Goal: Obtain resource: Download file/media

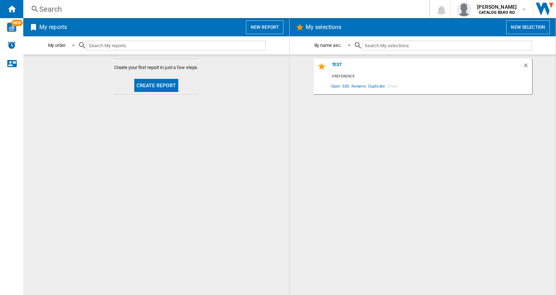
click at [152, 84] on button "Create report" at bounding box center [156, 85] width 44 height 13
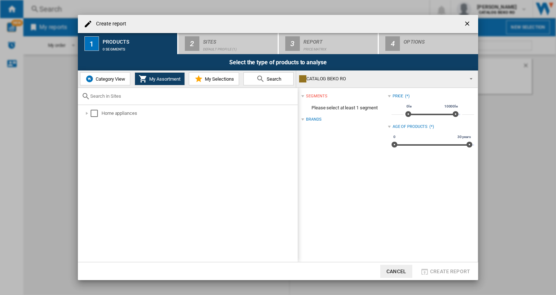
click at [101, 77] on span "Category View" at bounding box center [109, 78] width 31 height 5
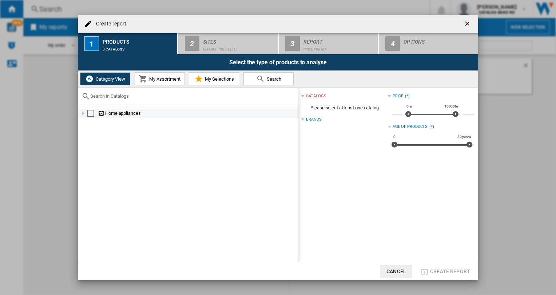
click at [83, 113] on div at bounding box center [83, 113] width 7 height 7
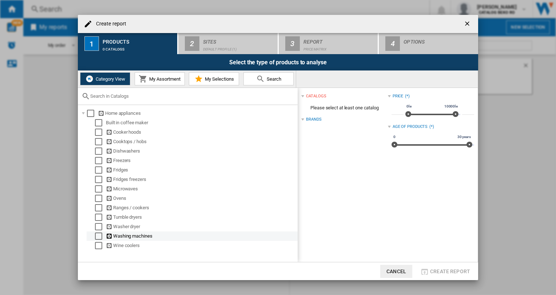
click at [97, 238] on div "Select" at bounding box center [98, 236] width 7 height 7
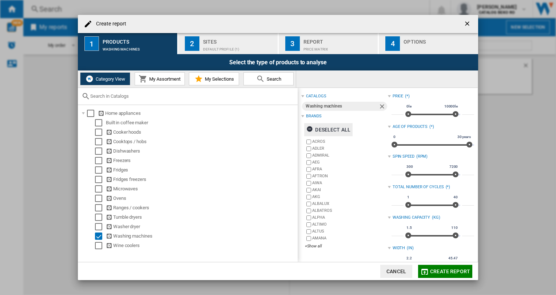
click at [310, 128] on ng-md-icon "button" at bounding box center [310, 130] width 9 height 9
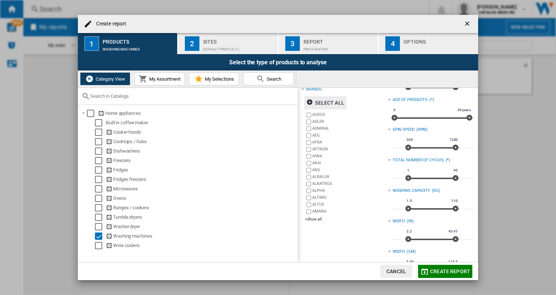
scroll to position [36, 0]
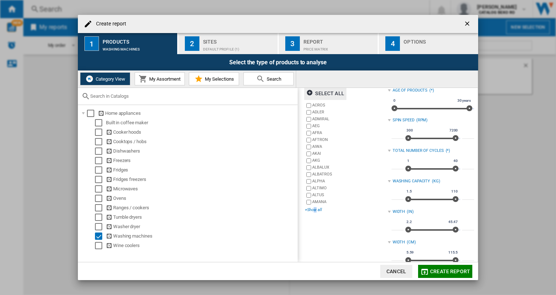
click at [315, 208] on div "+Show all" at bounding box center [346, 209] width 83 height 5
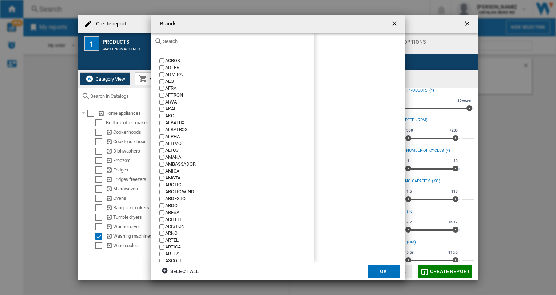
click at [186, 45] on div at bounding box center [233, 41] width 164 height 17
click at [170, 40] on input "text" at bounding box center [237, 41] width 148 height 5
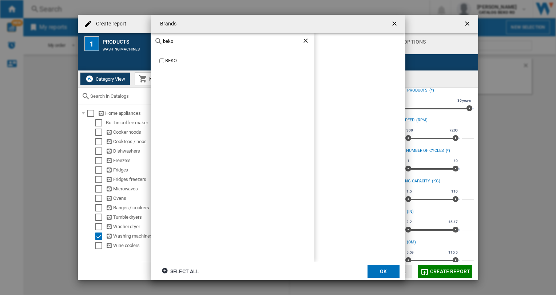
type input "beko"
click at [378, 271] on button "OK" at bounding box center [383, 271] width 32 height 13
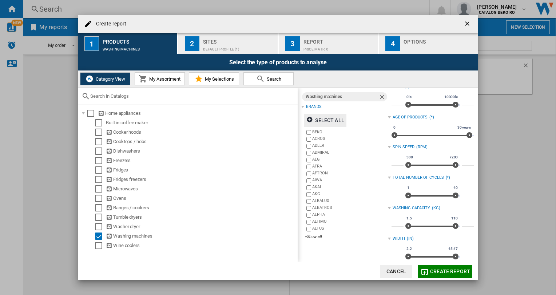
scroll to position [0, 0]
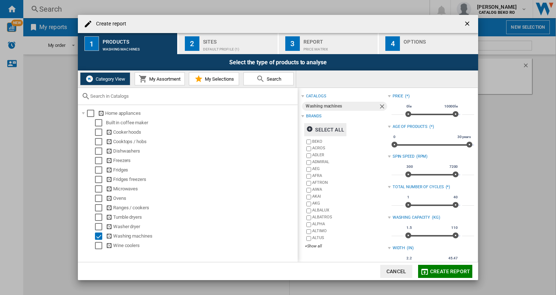
click at [173, 78] on span "My Assortment" at bounding box center [163, 78] width 33 height 5
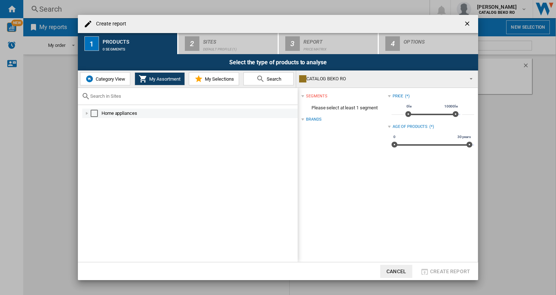
click at [88, 111] on div at bounding box center [86, 113] width 7 height 7
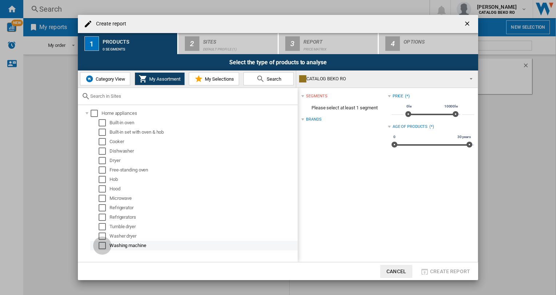
click at [103, 247] on div "Select" at bounding box center [102, 245] width 7 height 7
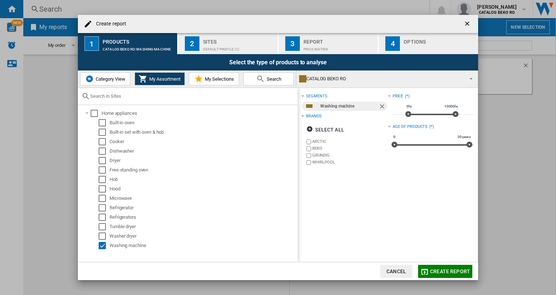
click at [219, 79] on span "My Selections" at bounding box center [218, 78] width 31 height 5
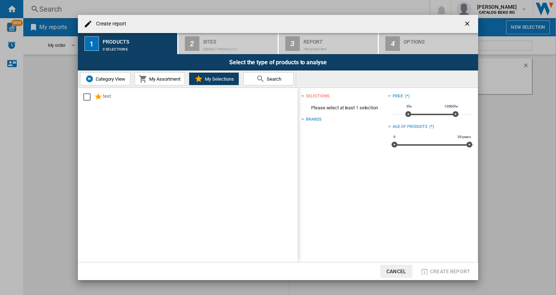
drag, startPoint x: 176, startPoint y: 42, endPoint x: 198, endPoint y: 51, distance: 23.6
click at [176, 42] on button "1 Products 0 selections" at bounding box center [128, 43] width 100 height 21
click at [265, 79] on span "Search" at bounding box center [273, 78] width 16 height 5
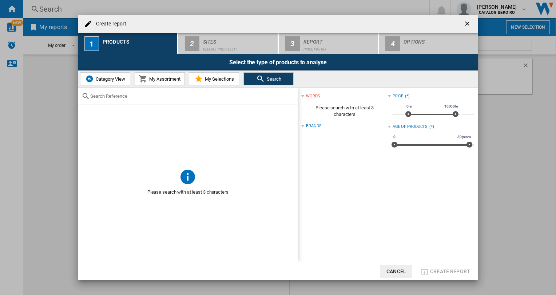
click at [159, 79] on span "My Assortment" at bounding box center [163, 78] width 33 height 5
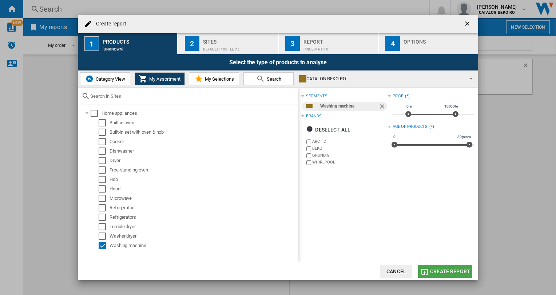
click at [445, 271] on span "Create report" at bounding box center [450, 272] width 40 height 6
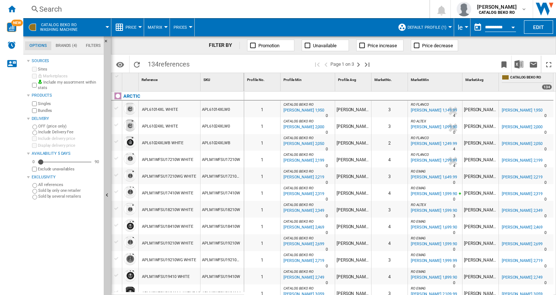
click at [447, 25] on button "Default profile (1)" at bounding box center [428, 27] width 43 height 18
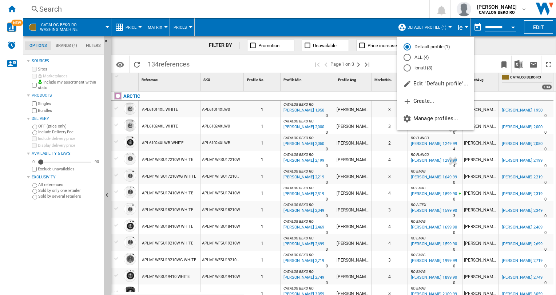
click at [421, 55] on md-radio-button "ALL (4)" at bounding box center [435, 57] width 64 height 7
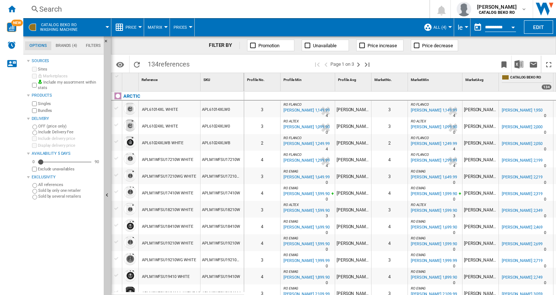
click at [462, 26] on button "le" at bounding box center [461, 27] width 9 height 18
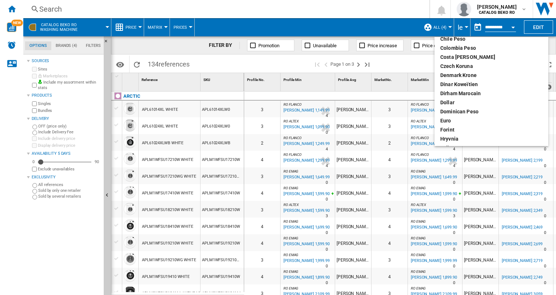
scroll to position [60, 0]
drag, startPoint x: 448, startPoint y: 116, endPoint x: 454, endPoint y: 115, distance: 6.7
click at [448, 116] on button "euro" at bounding box center [491, 120] width 114 height 9
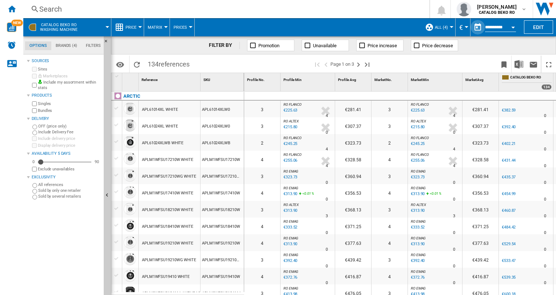
click at [477, 25] on button "button" at bounding box center [477, 27] width 15 height 15
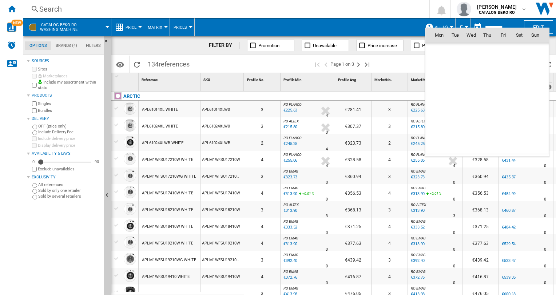
scroll to position [3469, 0]
click at [438, 22] on div at bounding box center [278, 147] width 556 height 295
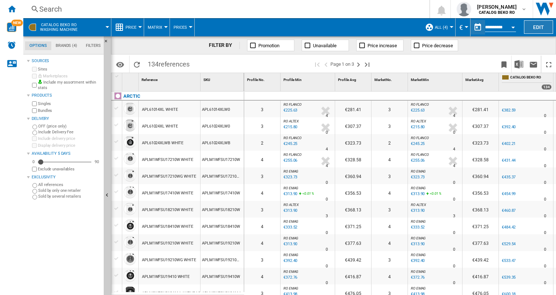
click at [538, 25] on button "Edit" at bounding box center [538, 26] width 29 height 13
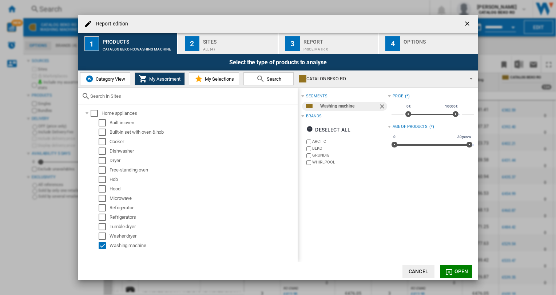
click at [316, 45] on div "Price Matrix" at bounding box center [339, 48] width 72 height 8
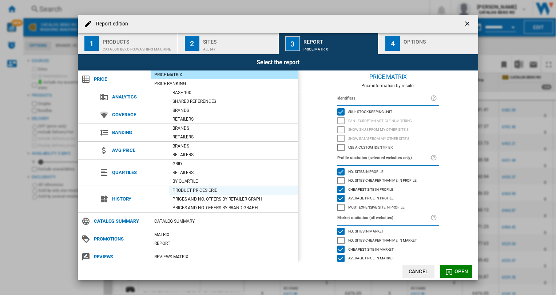
click at [183, 191] on div "Product prices grid" at bounding box center [233, 190] width 129 height 7
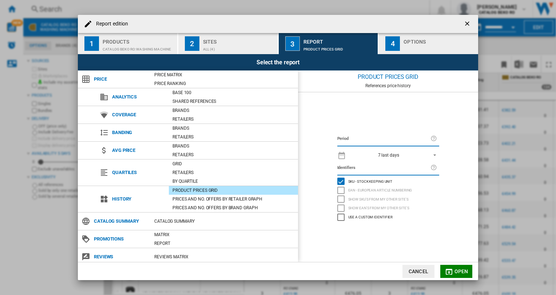
click at [435, 153] on span "REPORTS.WIZARD.STEPS.REPORT.STEPS.REPORT_OPTIONS.PERIOD: 7 last days" at bounding box center [432, 154] width 9 height 7
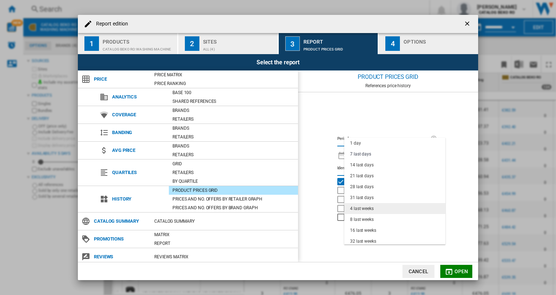
scroll to position [36, 0]
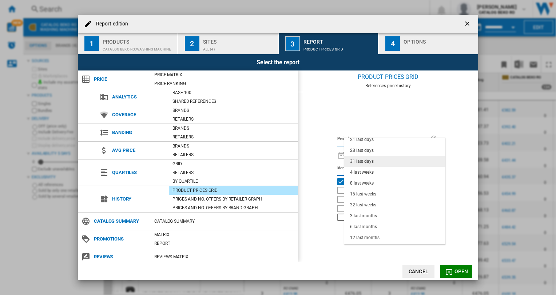
click at [368, 159] on div "31 last days" at bounding box center [362, 162] width 24 height 6
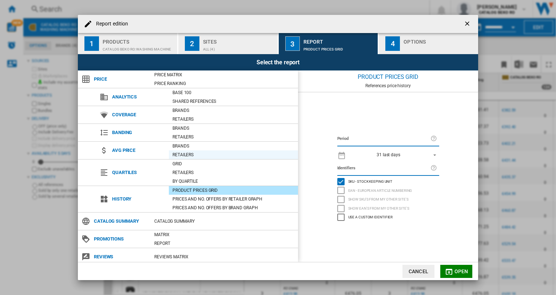
click at [185, 152] on div "Retailers" at bounding box center [233, 154] width 129 height 7
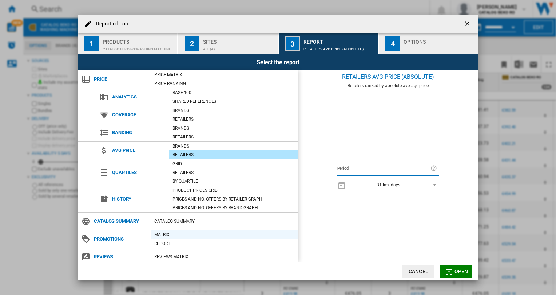
click at [163, 232] on div "Matrix" at bounding box center [224, 234] width 147 height 7
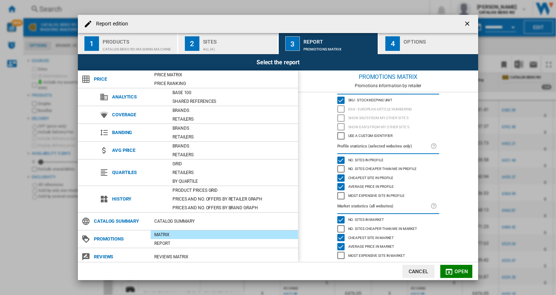
scroll to position [16, 0]
click at [454, 271] on span "Open" at bounding box center [461, 272] width 14 height 6
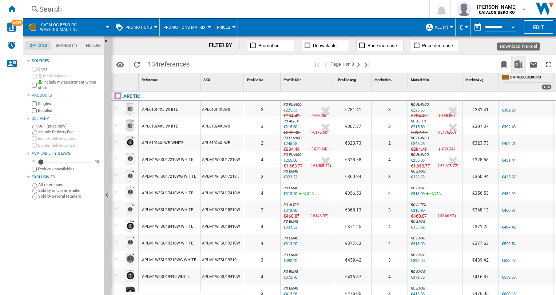
click at [518, 63] on img "Download in Excel" at bounding box center [518, 64] width 9 height 9
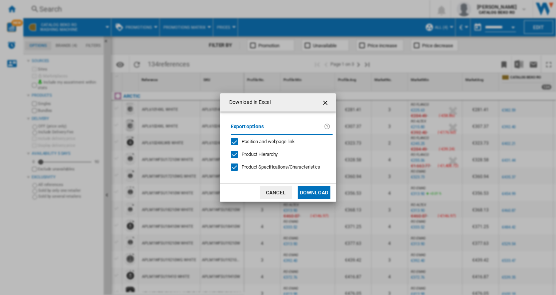
click at [236, 140] on div "Position and webpage link" at bounding box center [234, 141] width 7 height 7
click at [231, 155] on div "Product Hierarchy" at bounding box center [234, 154] width 7 height 7
click at [314, 191] on button "Download" at bounding box center [313, 192] width 33 height 13
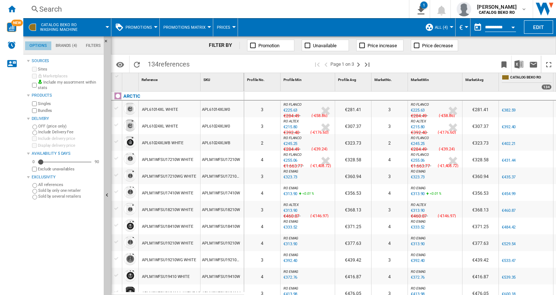
click at [44, 46] on md-tab-item "Options" at bounding box center [38, 45] width 26 height 9
click at [63, 46] on md-tab-item "Brands (4)" at bounding box center [66, 45] width 30 height 9
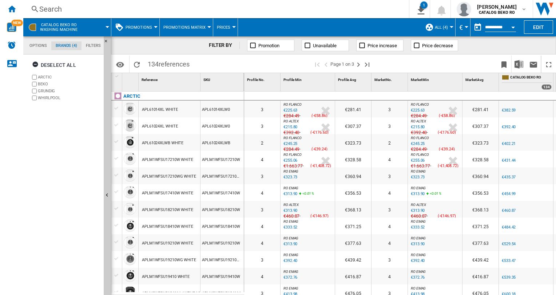
scroll to position [28, 0]
click at [93, 45] on md-tab-item "Filters" at bounding box center [93, 45] width 24 height 9
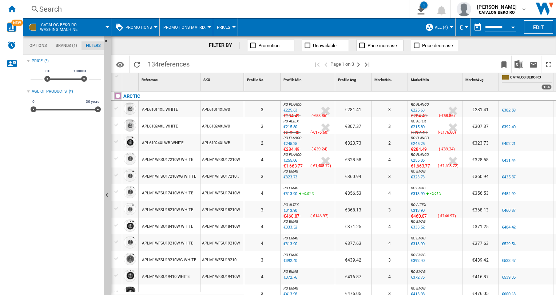
scroll to position [47, 0]
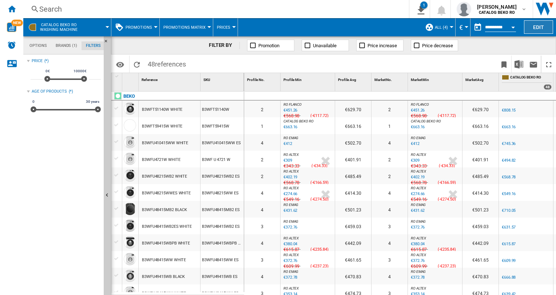
click at [538, 27] on button "Edit" at bounding box center [538, 26] width 29 height 13
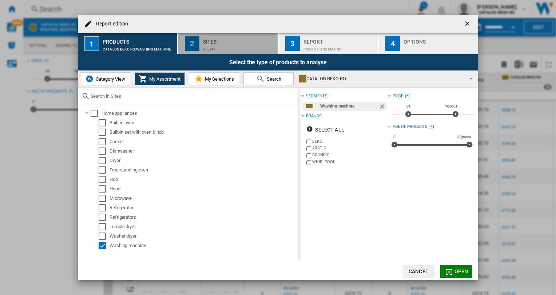
click at [201, 47] on button "2 Sites ALL (4)" at bounding box center [228, 43] width 100 height 21
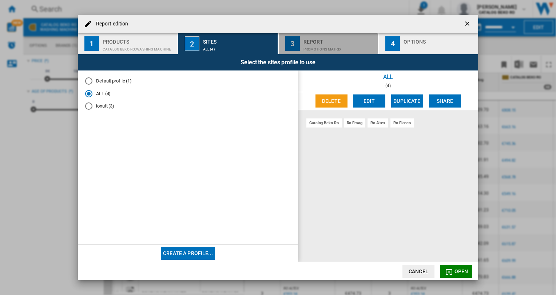
click at [314, 42] on div "Report" at bounding box center [339, 40] width 72 height 8
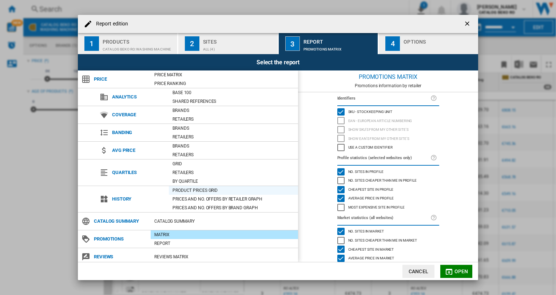
click at [187, 188] on div "Product prices grid" at bounding box center [233, 190] width 129 height 7
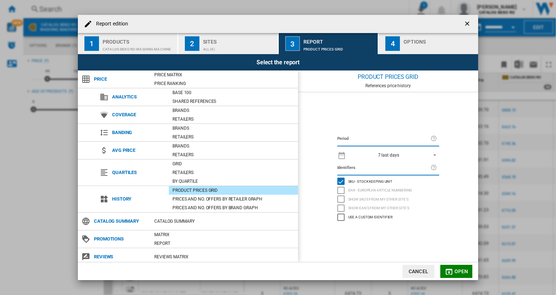
click at [437, 153] on md-select-value "7 last days" at bounding box center [393, 155] width 89 height 10
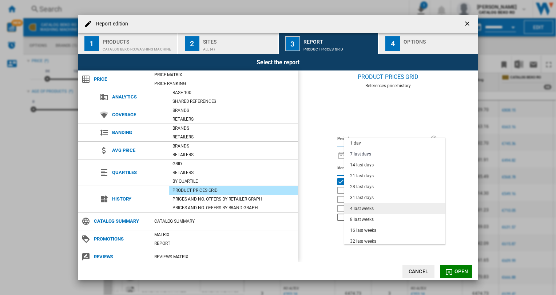
scroll to position [36, 0]
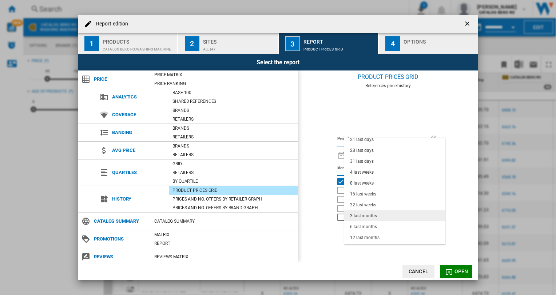
click at [371, 213] on div "3 last months" at bounding box center [363, 216] width 27 height 6
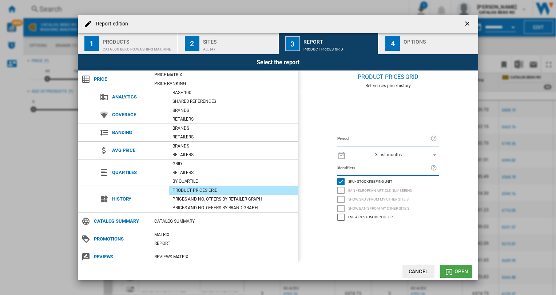
click at [460, 272] on span "Open" at bounding box center [461, 272] width 14 height 6
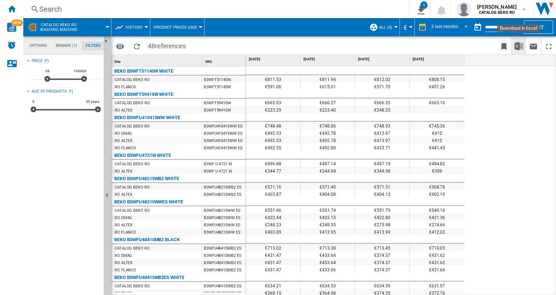
click at [518, 42] on img "Download in Excel" at bounding box center [518, 46] width 9 height 9
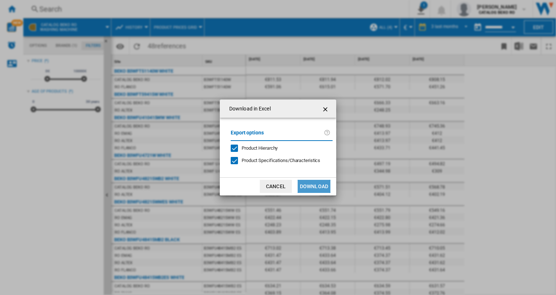
click at [320, 184] on button "Download" at bounding box center [313, 186] width 33 height 13
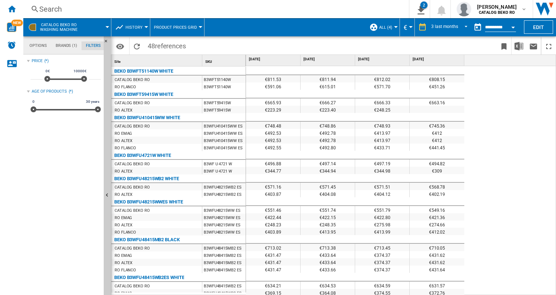
click at [281, 89] on div "€591.06" at bounding box center [273, 86] width 54 height 7
click at [261, 88] on div "€591.06" at bounding box center [273, 86] width 54 height 7
click at [461, 24] on span "REPORTS.WIZARD.STEPS.REPORT.STEPS.REPORT_OPTIONS.PERIOD: 3 last months" at bounding box center [463, 26] width 9 height 7
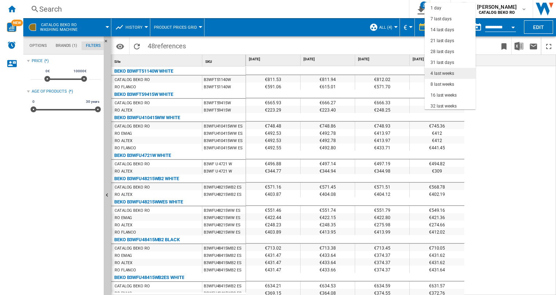
scroll to position [45, 0]
click at [452, 15] on div "31 last days" at bounding box center [442, 17] width 24 height 6
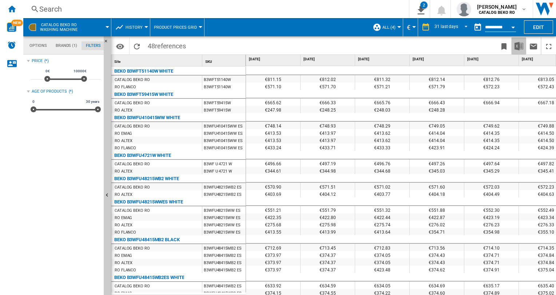
click at [519, 44] on img "Download in Excel" at bounding box center [518, 46] width 9 height 9
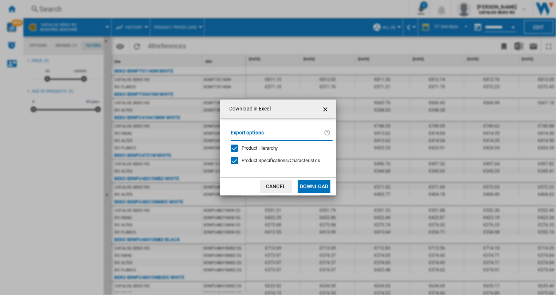
click at [237, 148] on div "Product Hierarchy" at bounding box center [234, 148] width 7 height 7
click at [316, 185] on button "Download" at bounding box center [313, 186] width 33 height 13
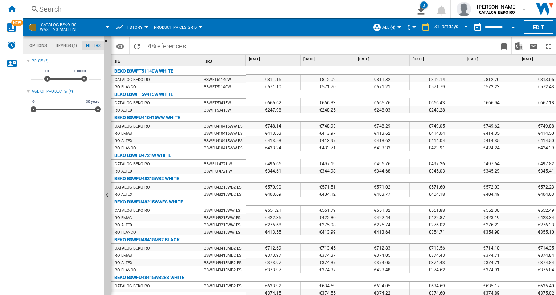
click at [41, 24] on span "CATALOG BEKO RO Washing machine" at bounding box center [58, 27] width 37 height 9
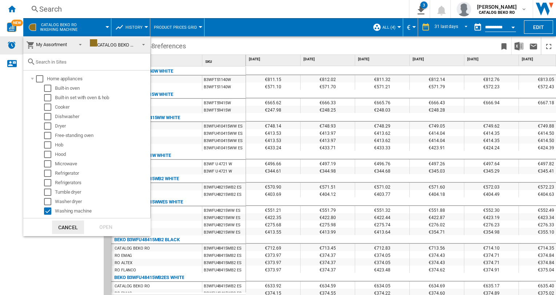
click at [12, 49] on md-backdrop at bounding box center [278, 147] width 556 height 295
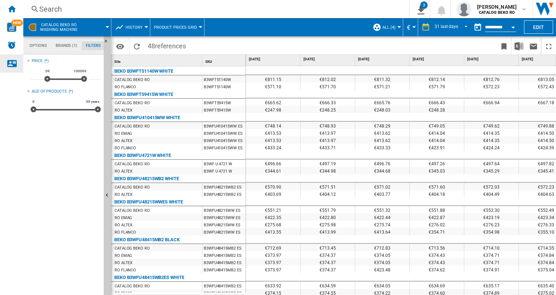
click at [10, 60] on ng-md-icon "Contact us" at bounding box center [11, 63] width 9 height 9
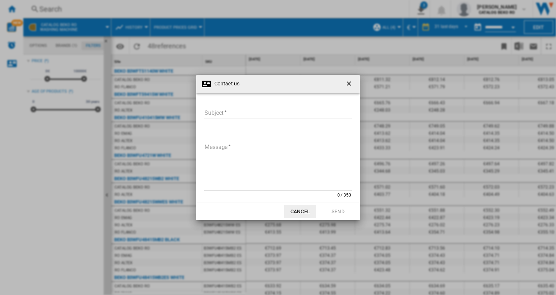
click at [348, 81] on ng-md-icon "getI18NText('BUTTONS.CLOSE_DIALOG')" at bounding box center [349, 84] width 9 height 9
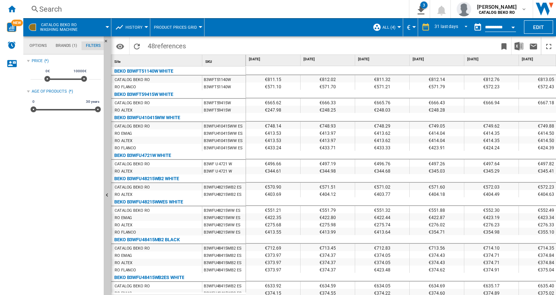
click at [38, 47] on md-tab-item "Options" at bounding box center [38, 45] width 26 height 9
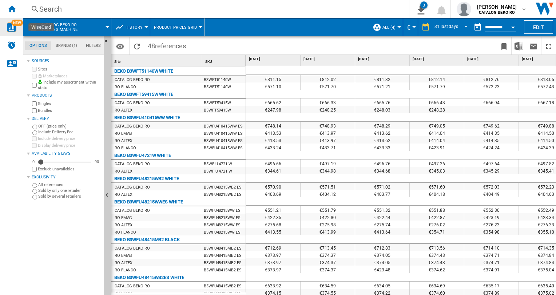
click at [12, 28] on img "WiseCard" at bounding box center [11, 27] width 9 height 9
click at [196, 27] on button "Product prices grid" at bounding box center [177, 27] width 47 height 18
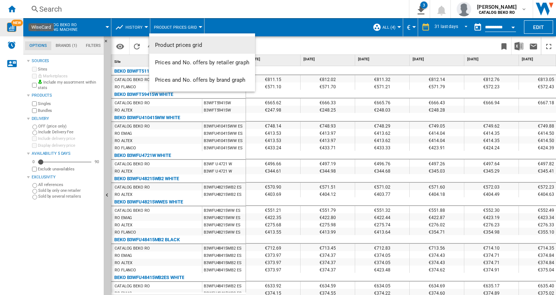
click at [54, 26] on md-backdrop at bounding box center [278, 147] width 556 height 295
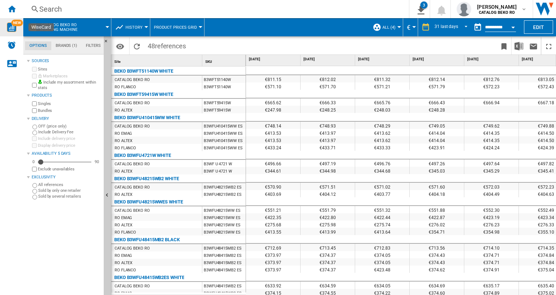
click at [79, 23] on button "CATALOG BEKO RO Washing machine" at bounding box center [62, 27] width 45 height 18
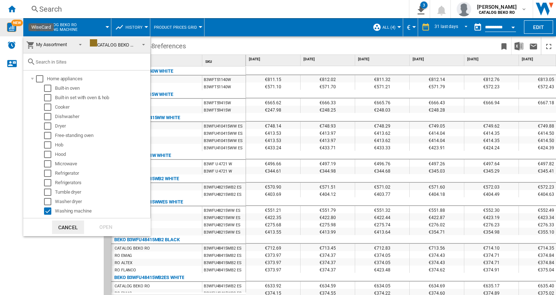
click at [9, 26] on md-backdrop at bounding box center [278, 147] width 556 height 295
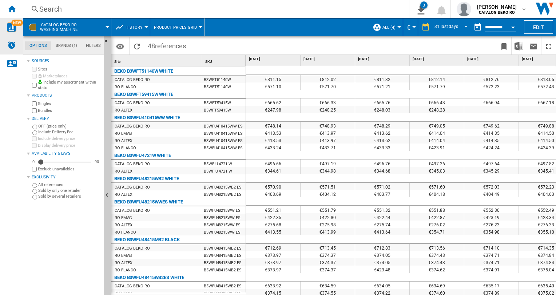
click at [11, 45] on img "Alerts" at bounding box center [11, 45] width 9 height 9
click at [12, 7] on ng-md-icon "Home" at bounding box center [11, 8] width 9 height 9
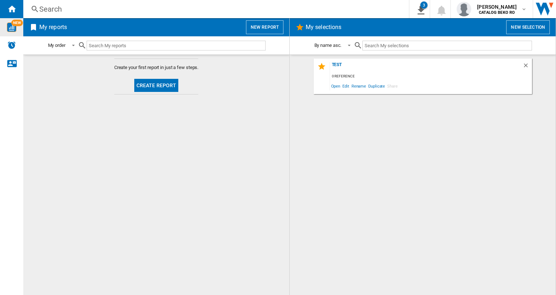
click at [157, 86] on button "Create report" at bounding box center [156, 85] width 44 height 13
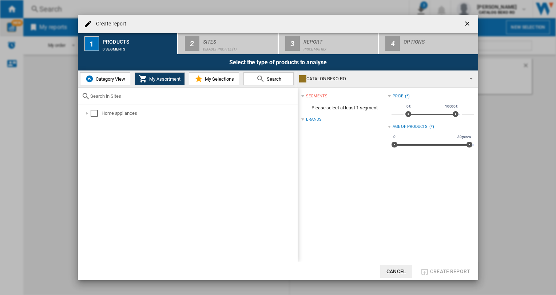
click at [466, 23] on ng-md-icon "getI18NText('BUTTONS.CLOSE_DIALOG')" at bounding box center [467, 24] width 9 height 9
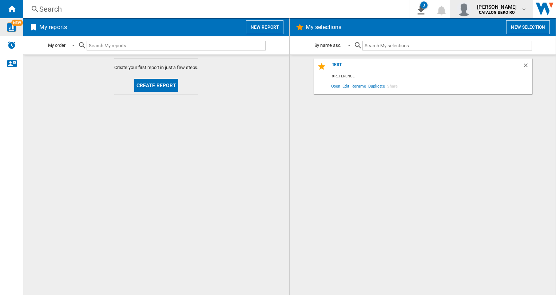
click at [522, 8] on md-icon "button" at bounding box center [524, 9] width 6 height 6
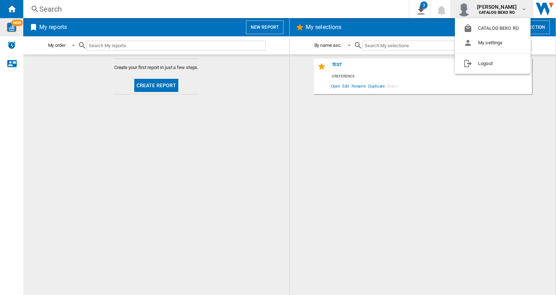
click at [217, 134] on md-backdrop at bounding box center [278, 147] width 556 height 295
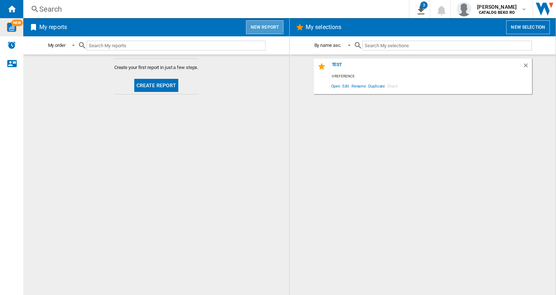
click at [264, 26] on button "New report" at bounding box center [264, 27] width 37 height 14
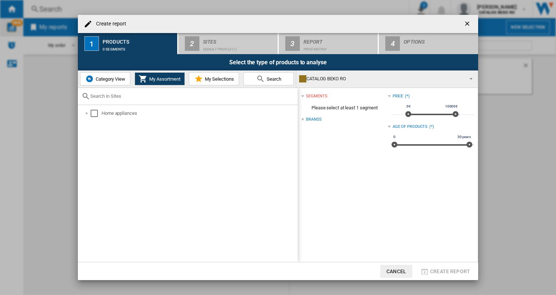
click at [103, 80] on span "Category View" at bounding box center [109, 78] width 31 height 5
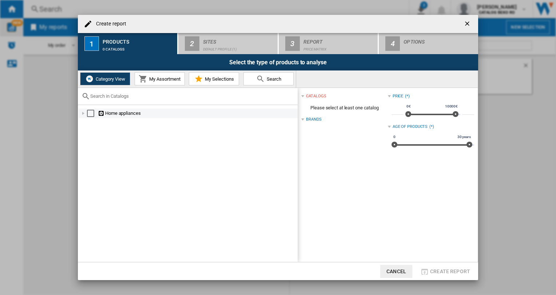
click at [82, 112] on div "Create report ..." at bounding box center [83, 113] width 7 height 7
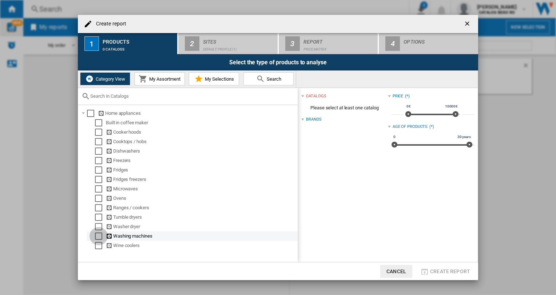
click at [99, 237] on div "Select" at bounding box center [98, 236] width 7 height 7
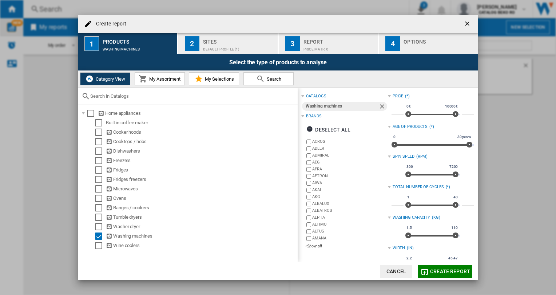
click at [162, 78] on span "My Assortment" at bounding box center [163, 78] width 33 height 5
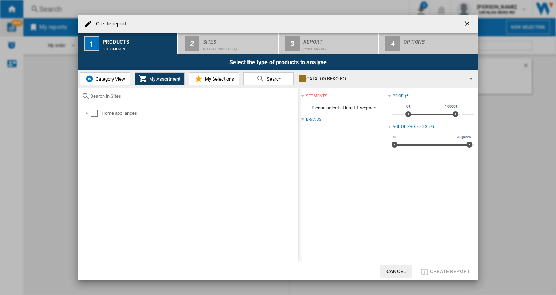
click at [101, 80] on span "Category View" at bounding box center [109, 78] width 31 height 5
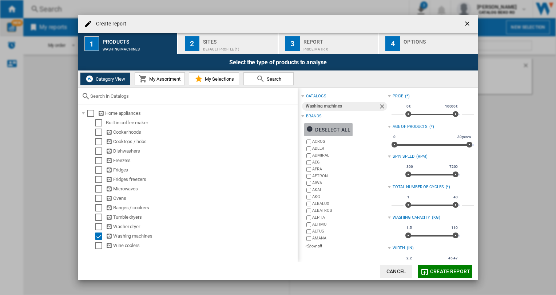
click at [310, 128] on ng-md-icon "Create report ..." at bounding box center [310, 130] width 9 height 9
click at [311, 245] on div "+Show all" at bounding box center [346, 246] width 83 height 5
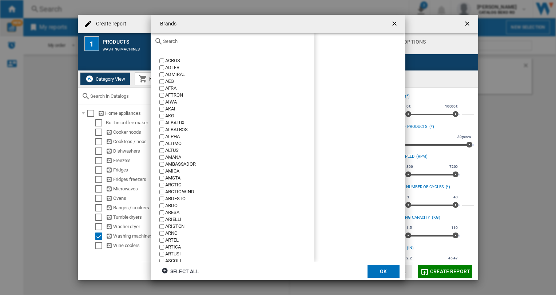
click at [187, 40] on input "Brands ACROS ..." at bounding box center [237, 41] width 148 height 5
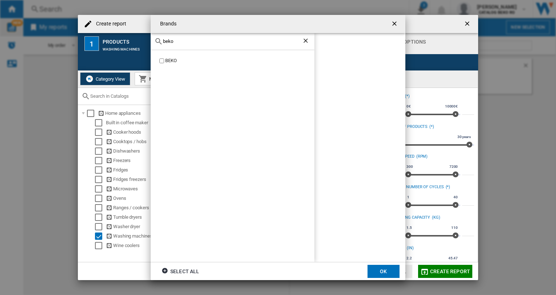
type input "beko"
click at [387, 271] on button "OK" at bounding box center [383, 271] width 32 height 13
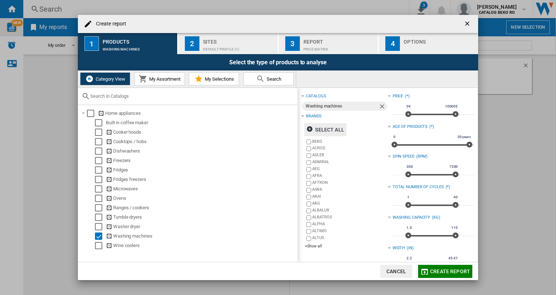
click at [229, 44] on div "Default profile (1)" at bounding box center [239, 48] width 72 height 8
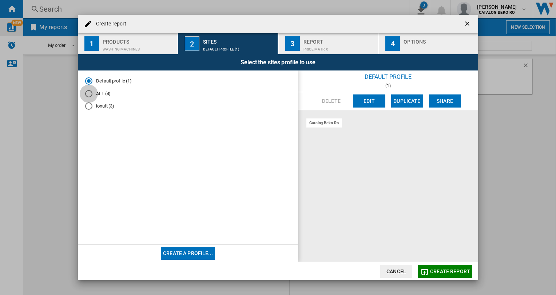
click at [90, 93] on div "ALL (4)" at bounding box center [88, 93] width 7 height 7
click at [328, 123] on div "catalog beko ro" at bounding box center [323, 123] width 35 height 9
click at [328, 122] on div "catalog beko ro" at bounding box center [323, 123] width 35 height 9
click at [326, 125] on div "catalog beko ro" at bounding box center [323, 123] width 35 height 9
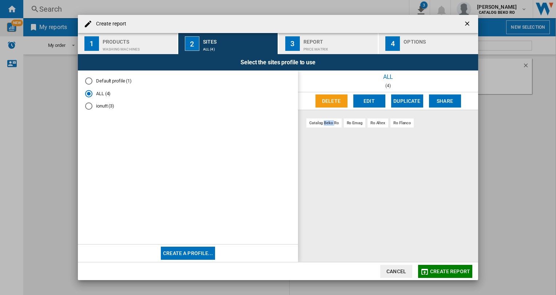
click at [324, 125] on div "catalog beko ro" at bounding box center [323, 123] width 35 height 9
click at [324, 124] on div "catalog beko ro" at bounding box center [323, 123] width 35 height 9
click at [328, 122] on div "catalog beko ro" at bounding box center [323, 123] width 35 height 9
click at [366, 99] on button "Edit" at bounding box center [369, 101] width 32 height 13
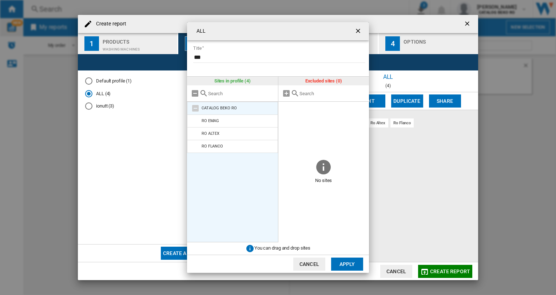
click at [194, 108] on md-icon at bounding box center [195, 108] width 9 height 9
click at [195, 107] on md-icon at bounding box center [195, 108] width 9 height 9
click at [206, 106] on div "CATALOG BEKO RO" at bounding box center [218, 108] width 35 height 5
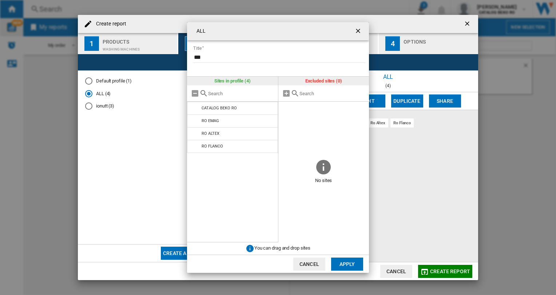
click at [306, 94] on input "text" at bounding box center [332, 93] width 66 height 5
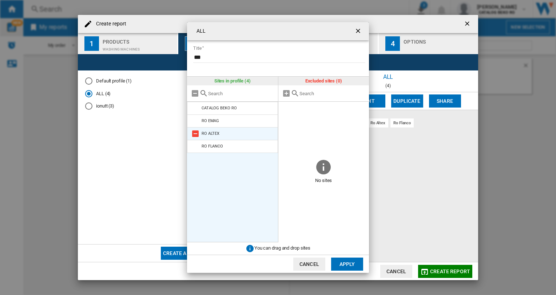
click at [194, 121] on md-icon at bounding box center [195, 121] width 9 height 9
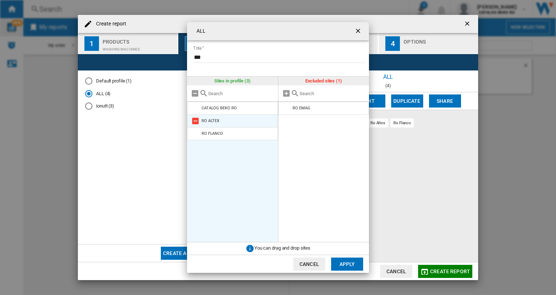
click at [195, 119] on md-icon at bounding box center [195, 121] width 9 height 9
click at [194, 119] on md-icon at bounding box center [195, 121] width 9 height 9
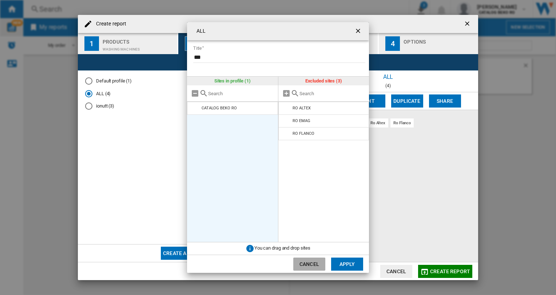
click at [304, 263] on button "Cancel" at bounding box center [309, 264] width 32 height 13
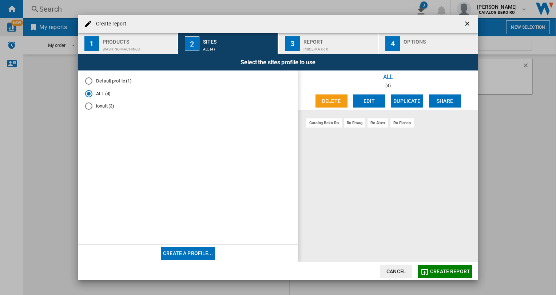
click at [305, 41] on div "Report" at bounding box center [339, 40] width 72 height 8
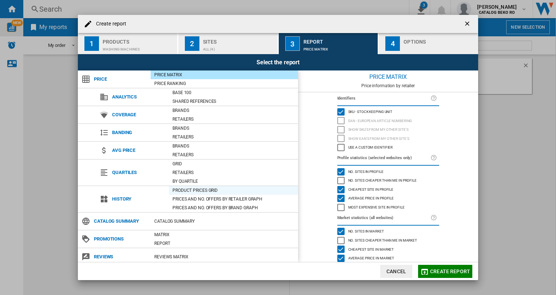
click at [185, 187] on div "Product prices grid" at bounding box center [233, 190] width 129 height 7
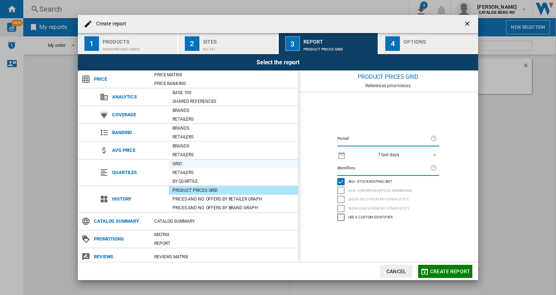
click at [178, 162] on div "Grid" at bounding box center [233, 163] width 129 height 7
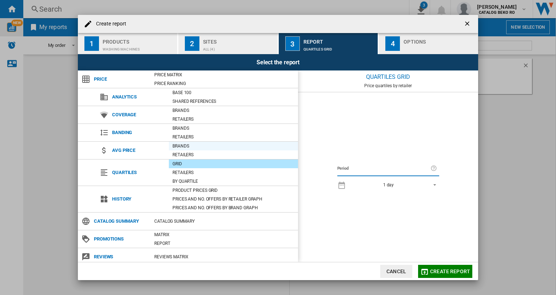
click at [185, 144] on div "Brands" at bounding box center [233, 146] width 129 height 7
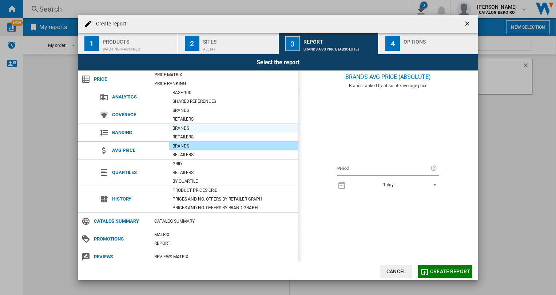
click at [186, 126] on div "Brands" at bounding box center [233, 128] width 129 height 7
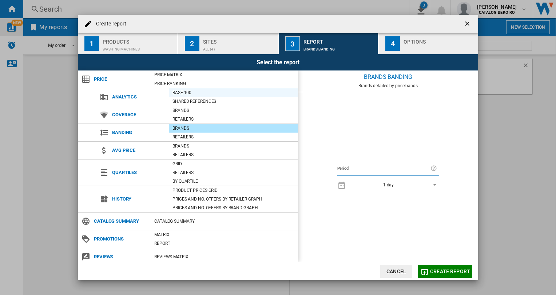
click at [188, 90] on div "Base 100" at bounding box center [233, 92] width 129 height 7
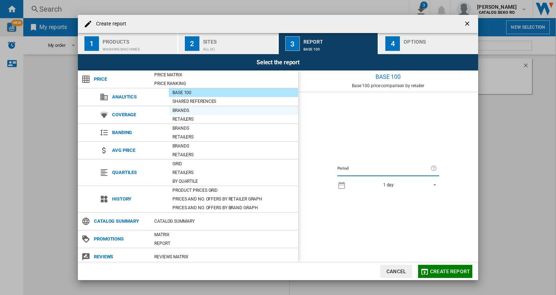
click at [183, 108] on div "Brands" at bounding box center [233, 110] width 129 height 7
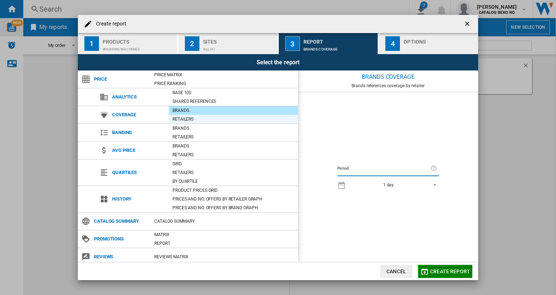
click at [182, 117] on div "Retailers" at bounding box center [233, 119] width 129 height 7
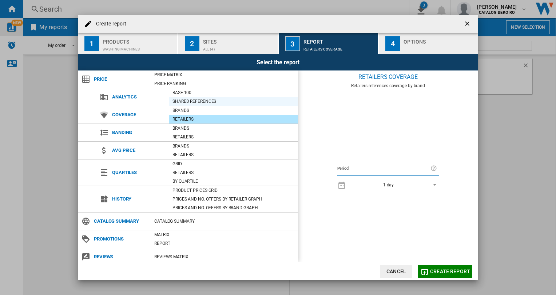
click at [188, 101] on div "Shared references" at bounding box center [233, 101] width 129 height 7
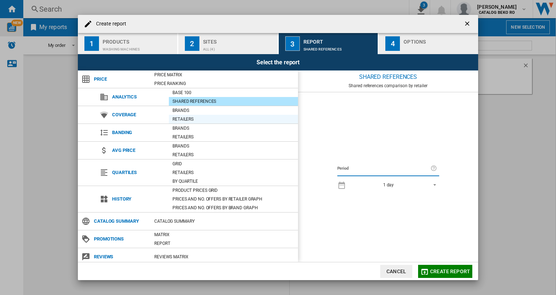
click at [180, 118] on div "Retailers" at bounding box center [233, 119] width 129 height 7
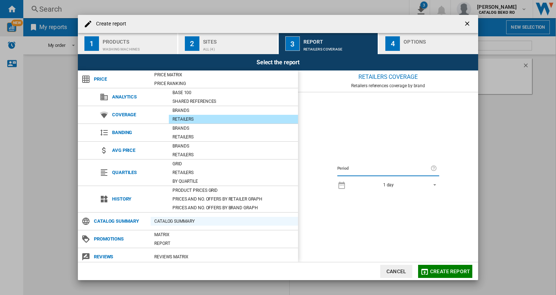
click at [185, 218] on div "Catalog Summary" at bounding box center [224, 221] width 147 height 7
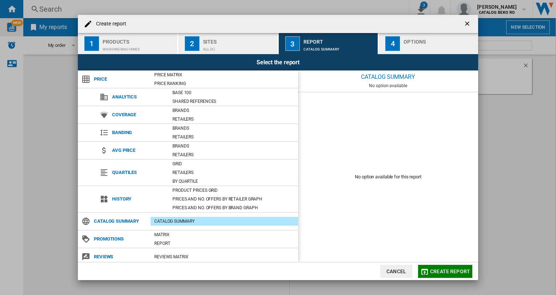
click at [95, 45] on div "1" at bounding box center [91, 43] width 15 height 15
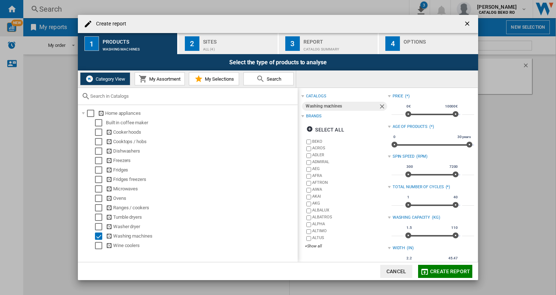
click at [160, 80] on span "My Assortment" at bounding box center [163, 78] width 33 height 5
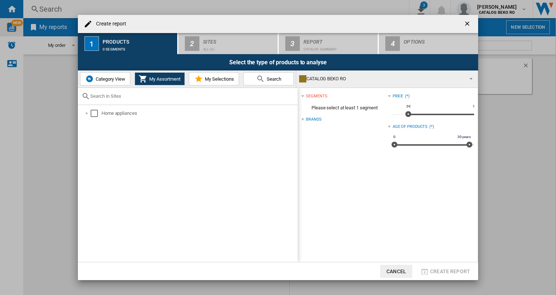
click at [209, 77] on span "My Selections" at bounding box center [218, 78] width 31 height 5
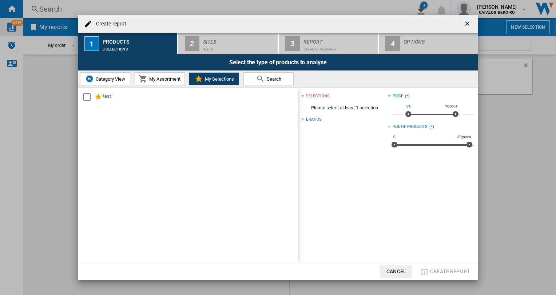
click at [267, 80] on span "Search" at bounding box center [273, 78] width 16 height 5
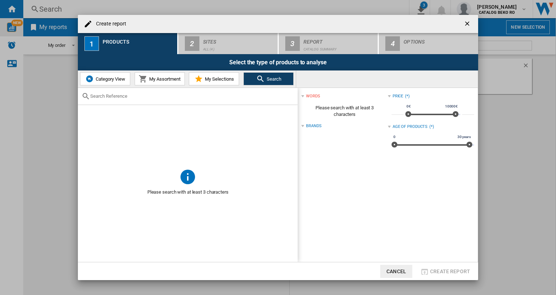
drag, startPoint x: 214, startPoint y: 77, endPoint x: 144, endPoint y: 76, distance: 69.8
click at [214, 77] on span "My Selections" at bounding box center [218, 78] width 31 height 5
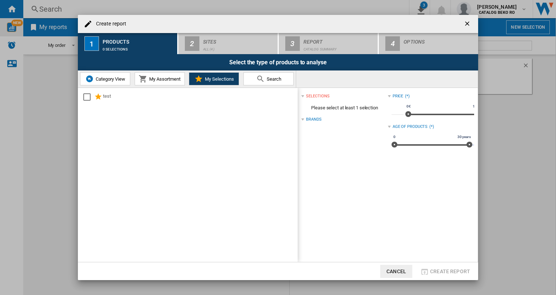
click at [137, 75] on button "My Assortment" at bounding box center [160, 78] width 50 height 13
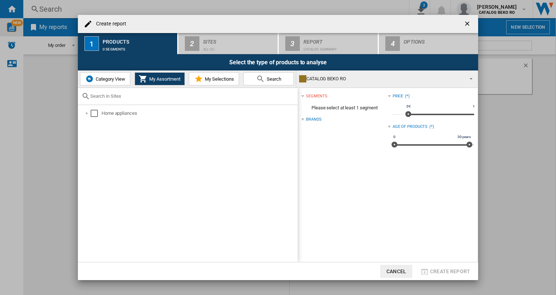
click at [103, 80] on span "Category View" at bounding box center [109, 78] width 31 height 5
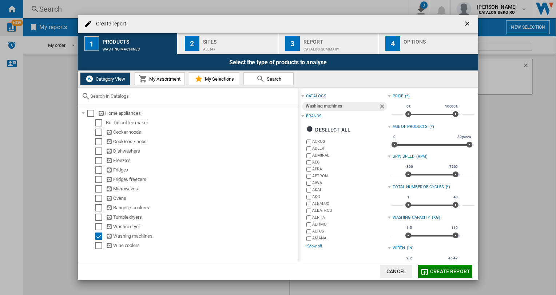
click at [317, 244] on div "+Show all" at bounding box center [346, 246] width 83 height 5
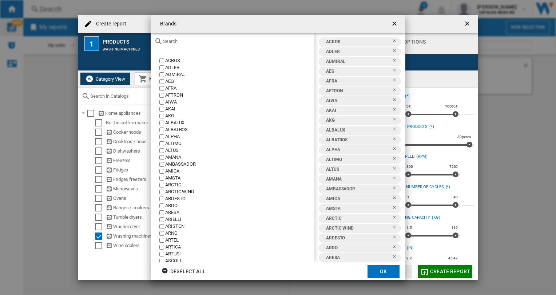
click at [190, 41] on input "Brands ACROS ..." at bounding box center [237, 41] width 148 height 5
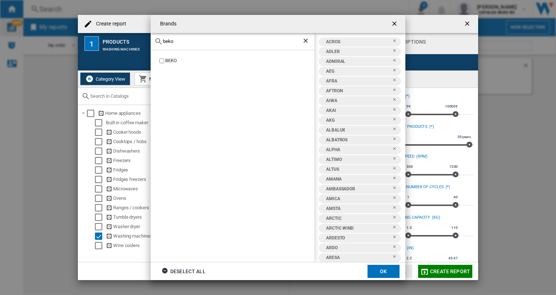
type input "beko"
click at [385, 270] on button "OK" at bounding box center [383, 271] width 32 height 13
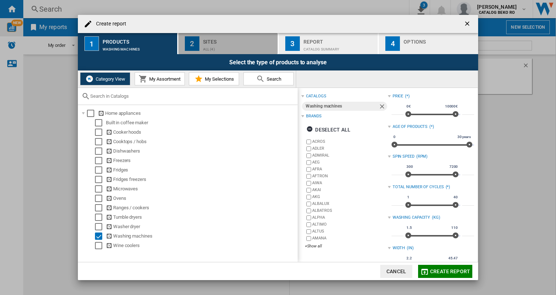
click at [236, 45] on div "ALL (4)" at bounding box center [239, 48] width 72 height 8
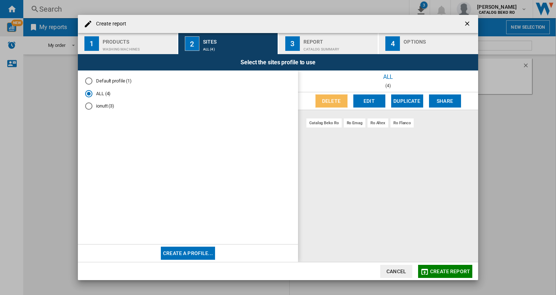
click at [327, 100] on button "Delete" at bounding box center [331, 101] width 32 height 13
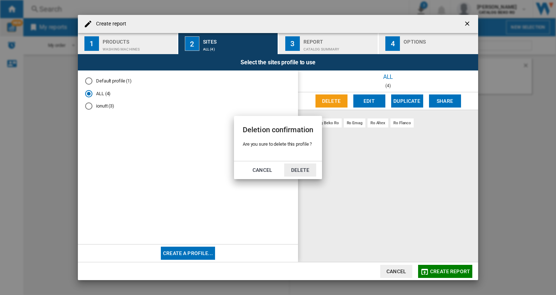
click at [373, 170] on div "Deletion confirmation Are you sure to delete this profile ? Cancel Delete" at bounding box center [278, 147] width 556 height 295
drag, startPoint x: 259, startPoint y: 172, endPoint x: 269, endPoint y: 163, distance: 13.9
click at [260, 172] on button "Cancel" at bounding box center [262, 170] width 32 height 13
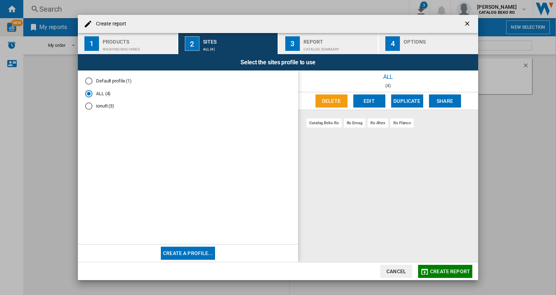
click at [90, 105] on div "ionutt (3)" at bounding box center [88, 106] width 7 height 7
click at [87, 94] on div "ALL (4)" at bounding box center [88, 93] width 7 height 7
click at [328, 39] on div "Report" at bounding box center [339, 40] width 72 height 8
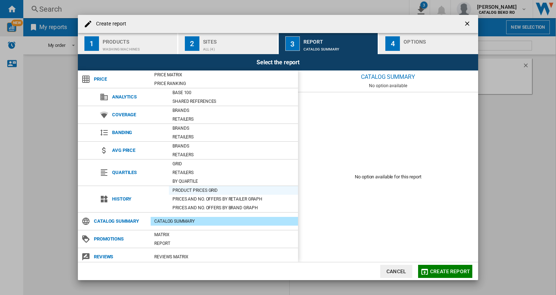
click at [191, 188] on div "Product prices grid" at bounding box center [233, 190] width 129 height 7
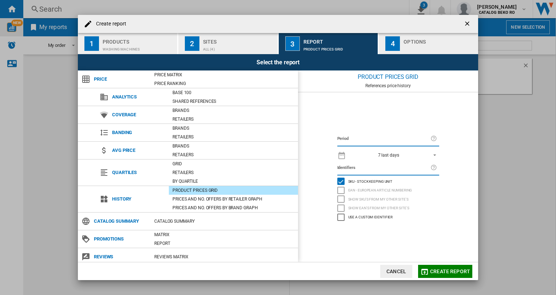
click at [434, 153] on span "REPORTS.WIZARD.STEPS.REPORT.STEPS.REPORT_OPTIONS.PERIOD: 7 last days" at bounding box center [432, 154] width 9 height 7
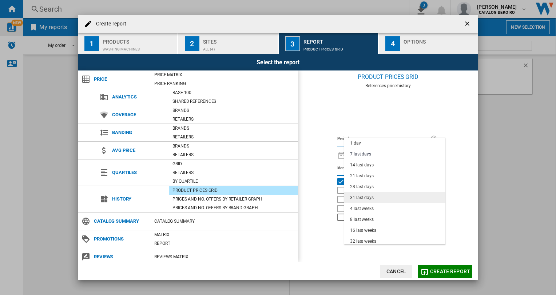
click at [366, 196] on div "31 last days" at bounding box center [362, 198] width 24 height 6
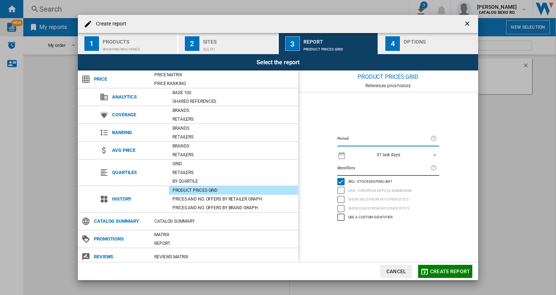
click at [343, 156] on ng-md-icon "Create report ..." at bounding box center [341, 155] width 9 height 9
click at [342, 156] on ng-md-icon "Create report ..." at bounding box center [341, 155] width 9 height 9
click at [431, 136] on ng-md-icon "Create report ..." at bounding box center [434, 139] width 9 height 9
click at [412, 38] on div "Options" at bounding box center [439, 40] width 72 height 8
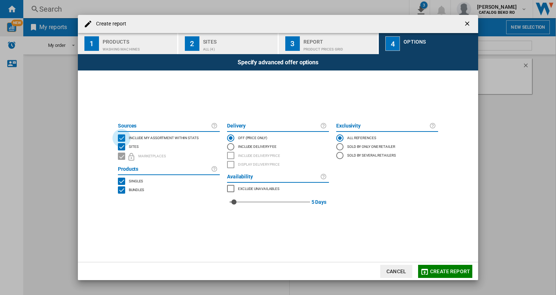
click at [120, 137] on div "INCLUDE MY SITE" at bounding box center [121, 138] width 7 height 7
click at [122, 138] on div "INCLUDE MY SITE" at bounding box center [121, 138] width 7 height 7
click at [123, 139] on div "INCLUDE MY SITE" at bounding box center [121, 138] width 7 height 7
click at [301, 40] on button "3 Report Product prices grid" at bounding box center [329, 43] width 100 height 21
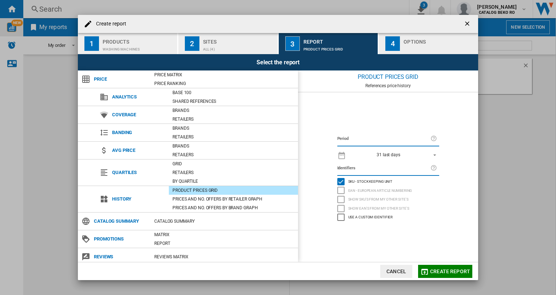
click at [218, 42] on div "Sites" at bounding box center [239, 40] width 72 height 8
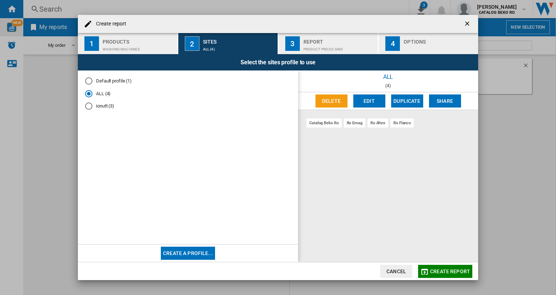
click at [324, 121] on div "catalog beko ro" at bounding box center [323, 123] width 35 height 9
click at [373, 102] on button "Edit" at bounding box center [369, 101] width 32 height 13
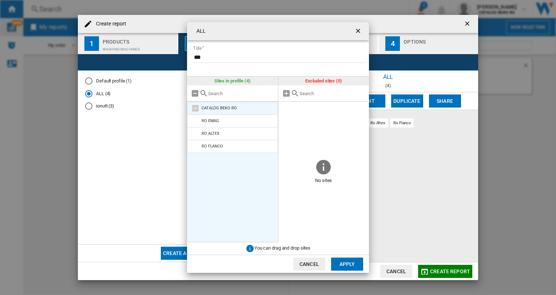
click at [220, 108] on div "CATALOG BEKO RO" at bounding box center [218, 108] width 35 height 5
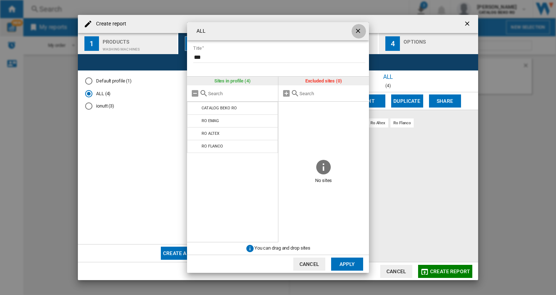
click at [357, 33] on ng-md-icon "getI18NText('BUTTONS.CLOSE_DIALOG')" at bounding box center [358, 31] width 9 height 9
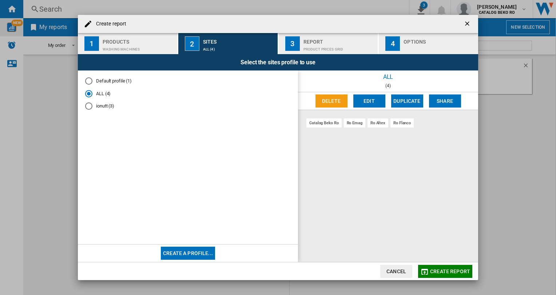
click at [117, 25] on h4 "Create report" at bounding box center [109, 23] width 34 height 7
click at [468, 23] on ng-md-icon "getI18NText('BUTTONS.CLOSE_DIALOG')" at bounding box center [467, 24] width 9 height 9
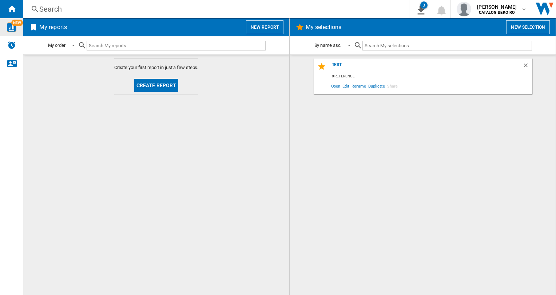
click at [164, 83] on button "Create report" at bounding box center [156, 85] width 44 height 13
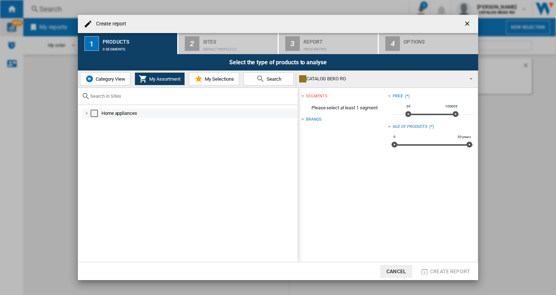
click at [85, 111] on div "Create report ..." at bounding box center [86, 113] width 7 height 7
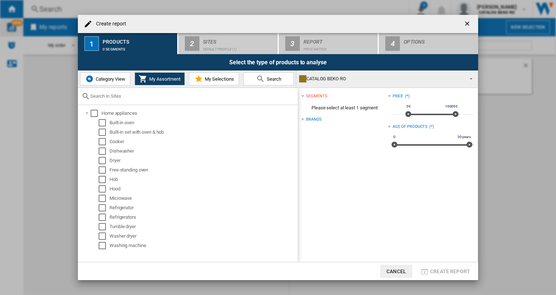
click at [466, 23] on ng-md-icon "getI18NText('BUTTONS.CLOSE_DIALOG')" at bounding box center [467, 24] width 9 height 9
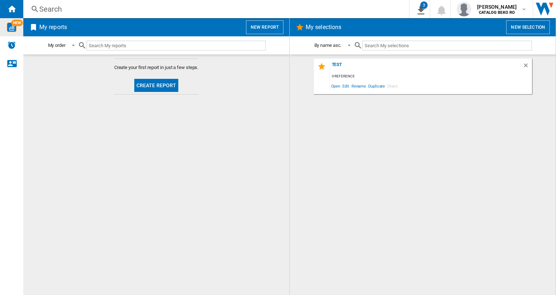
click at [160, 83] on button "Create report" at bounding box center [156, 85] width 44 height 13
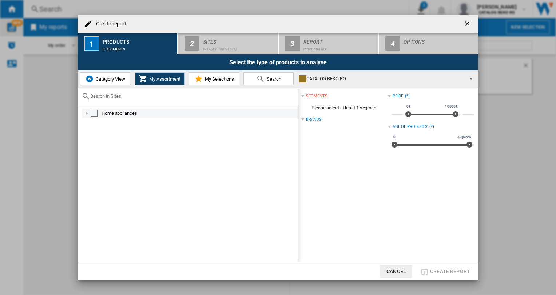
click at [84, 113] on div "Create report ..." at bounding box center [86, 113] width 7 height 7
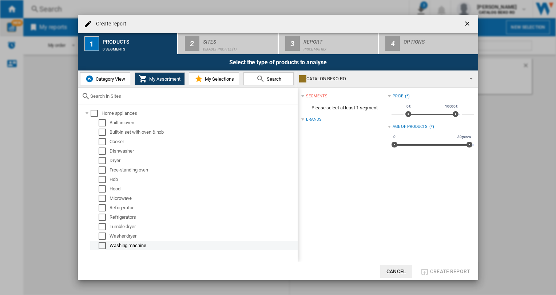
click at [103, 244] on div "Select" at bounding box center [102, 245] width 7 height 7
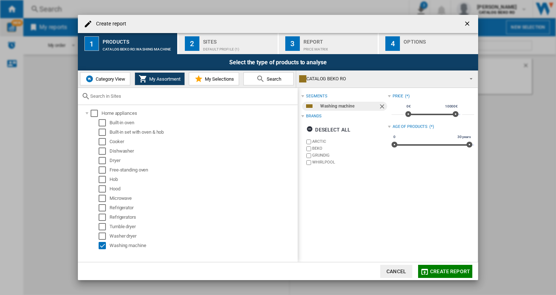
click at [224, 47] on div "Default profile (1)" at bounding box center [239, 48] width 72 height 8
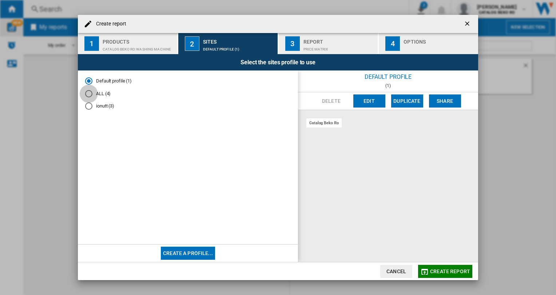
click at [90, 93] on div "ALL (4)" at bounding box center [88, 93] width 7 height 7
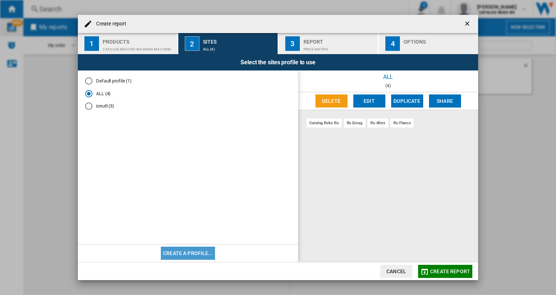
click at [185, 255] on button "Create a profile..." at bounding box center [188, 253] width 54 height 13
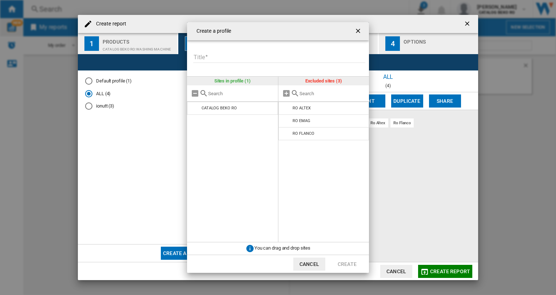
click at [357, 31] on ng-md-icon "getI18NText('BUTTONS.CLOSE_DIALOG')" at bounding box center [358, 31] width 9 height 9
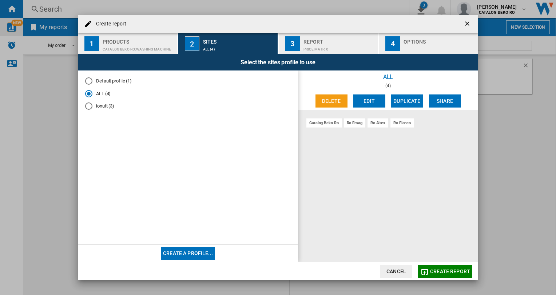
click at [467, 24] on ng-md-icon "getI18NText('BUTTONS.CLOSE_DIALOG')" at bounding box center [467, 24] width 9 height 9
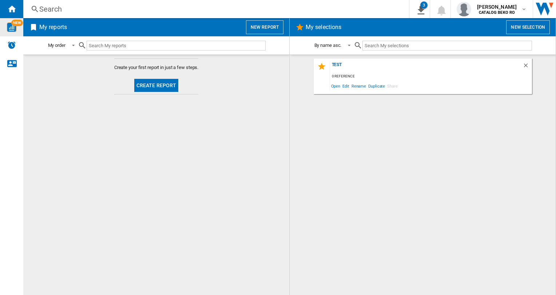
click at [272, 28] on button "New report" at bounding box center [264, 27] width 37 height 14
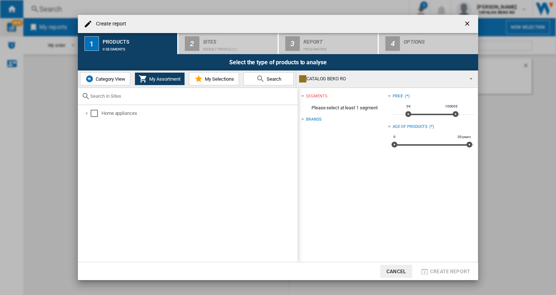
drag, startPoint x: 111, startPoint y: 46, endPoint x: 135, endPoint y: 43, distance: 24.6
click at [111, 46] on div "0 segments" at bounding box center [139, 48] width 72 height 8
click at [468, 23] on ng-md-icon "getI18NText('BUTTONS.CLOSE_DIALOG')" at bounding box center [467, 24] width 9 height 9
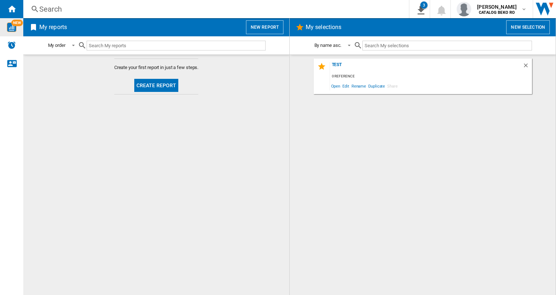
click at [117, 45] on input "text" at bounding box center [176, 46] width 179 height 10
click at [262, 29] on button "New report" at bounding box center [264, 27] width 37 height 14
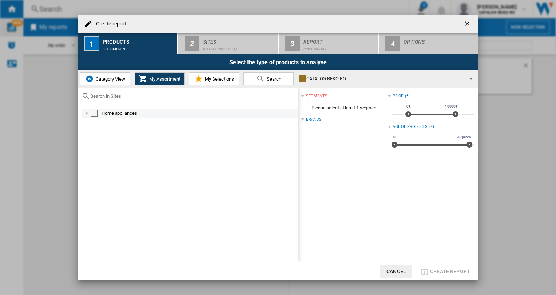
click at [86, 112] on div "Create report ..." at bounding box center [86, 113] width 7 height 7
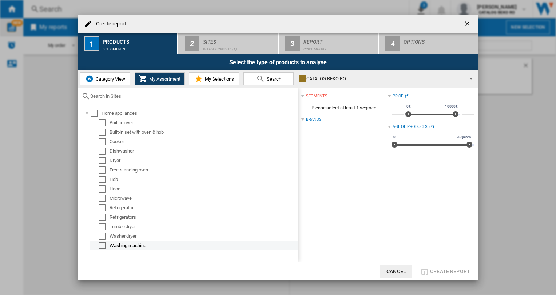
click at [102, 244] on div "Select" at bounding box center [102, 245] width 7 height 7
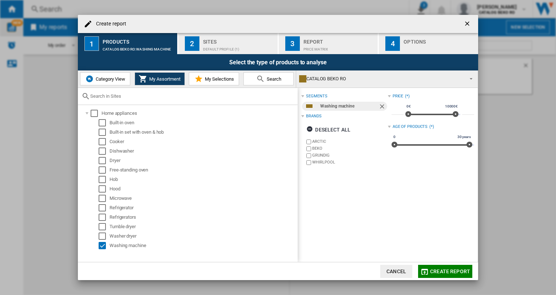
click at [94, 78] on span "Category View" at bounding box center [109, 78] width 31 height 5
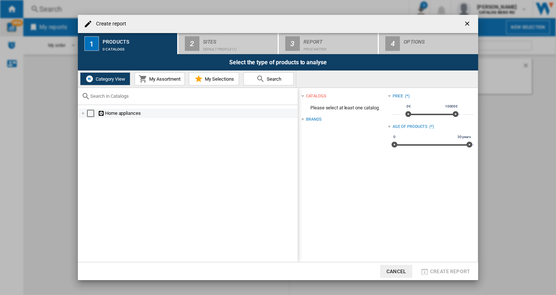
click at [83, 111] on div "Create report ..." at bounding box center [83, 113] width 7 height 7
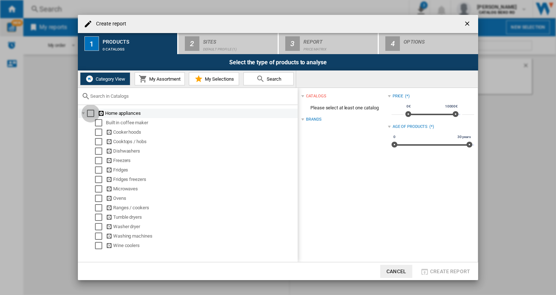
click at [90, 113] on div "Select" at bounding box center [90, 113] width 7 height 7
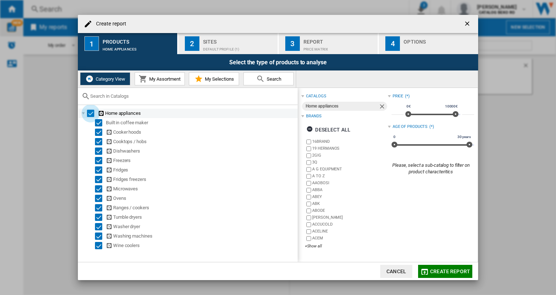
click at [89, 113] on div "Select" at bounding box center [90, 113] width 7 height 7
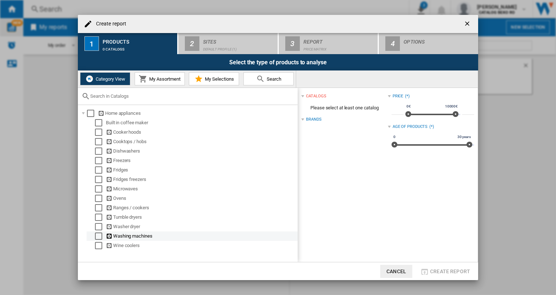
click at [96, 237] on div "Select" at bounding box center [98, 236] width 7 height 7
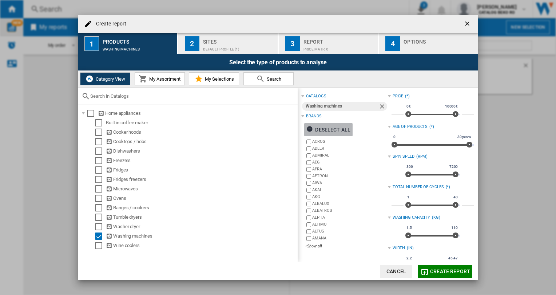
click at [311, 129] on ng-md-icon "Create report ..." at bounding box center [310, 130] width 9 height 9
click at [315, 247] on div "+Show all" at bounding box center [346, 246] width 83 height 5
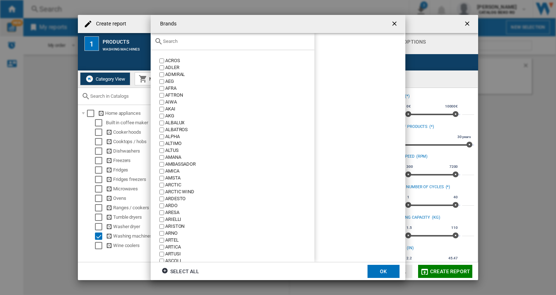
click at [182, 44] on div "Brands ACROS ..." at bounding box center [233, 41] width 164 height 17
click at [180, 42] on input "Brands ACROS ..." at bounding box center [237, 41] width 148 height 5
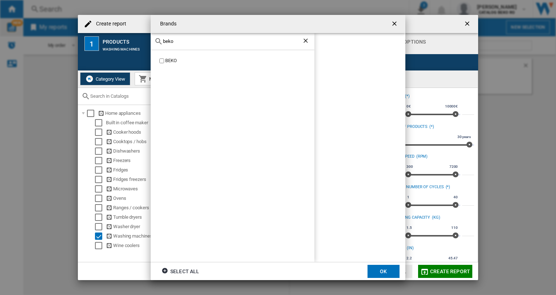
type input "beko"
click at [383, 271] on button "OK" at bounding box center [383, 271] width 32 height 13
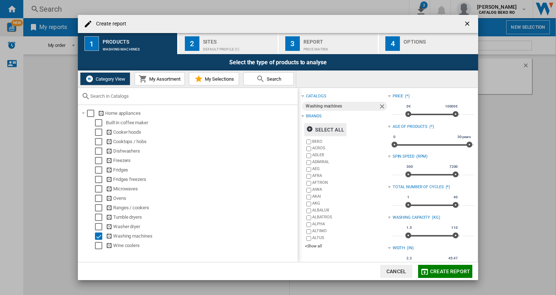
click at [208, 46] on div "Default profile (1)" at bounding box center [239, 48] width 72 height 8
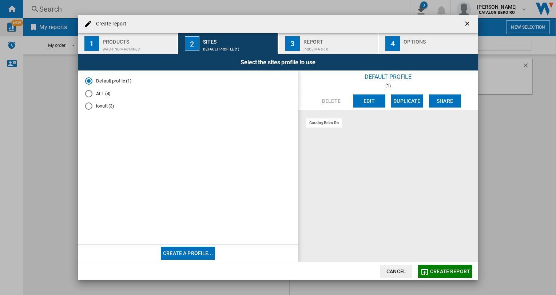
click at [90, 96] on div "ALL (4)" at bounding box center [88, 93] width 7 height 7
click at [326, 124] on div "catalog beko ro" at bounding box center [323, 123] width 35 height 9
click at [333, 128] on div "catalog beko ro ro emag ro altex ro flanco" at bounding box center [388, 186] width 180 height 152
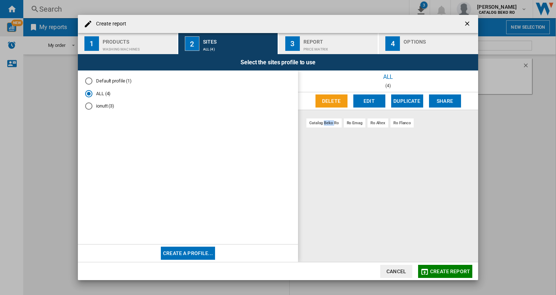
click at [335, 132] on div "catalog beko ro ro emag ro altex ro flanco" at bounding box center [388, 186] width 180 height 152
click at [347, 136] on div "catalog beko ro ro emag ro altex ro flanco" at bounding box center [388, 186] width 180 height 152
click at [371, 99] on button "Edit" at bounding box center [369, 101] width 32 height 13
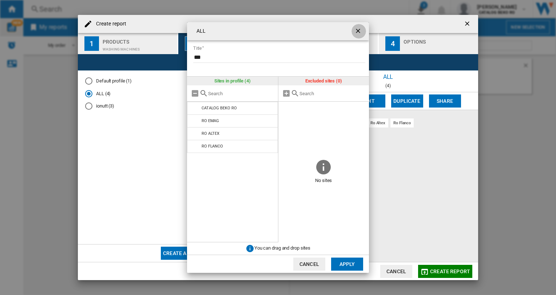
click at [360, 30] on ng-md-icon "getI18NText('BUTTONS.CLOSE_DIALOG')" at bounding box center [358, 31] width 9 height 9
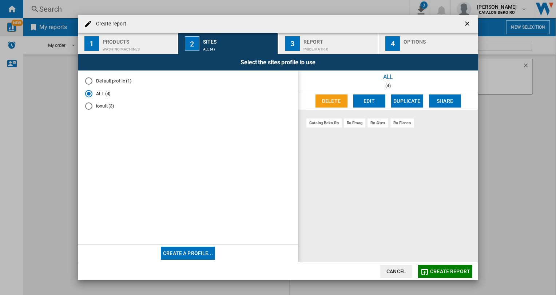
click at [337, 40] on div "Report" at bounding box center [339, 40] width 72 height 8
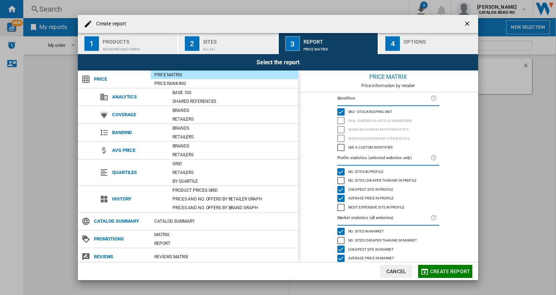
click at [415, 42] on div "Options" at bounding box center [439, 40] width 72 height 8
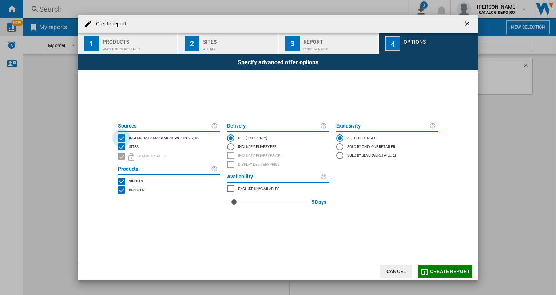
click at [120, 138] on div "INCLUDE MY SITE" at bounding box center [121, 138] width 7 height 7
click at [439, 271] on span "Create report" at bounding box center [450, 272] width 40 height 6
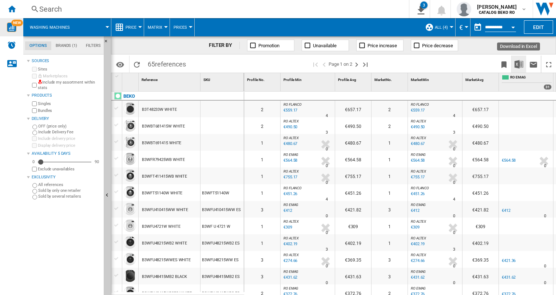
click at [518, 63] on img "Download in Excel" at bounding box center [518, 64] width 9 height 9
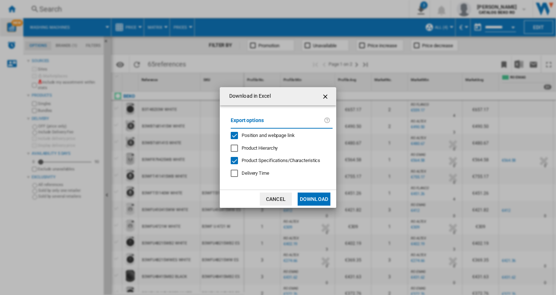
click at [309, 196] on button "Download" at bounding box center [313, 199] width 33 height 13
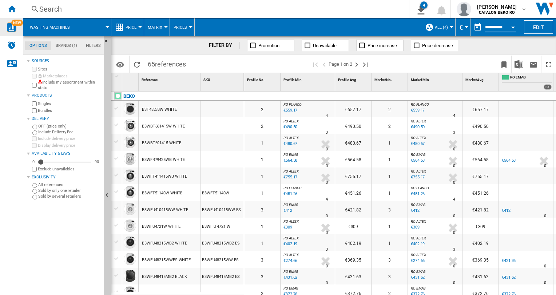
click at [489, 27] on input "**********" at bounding box center [500, 28] width 31 height 7
click at [477, 28] on button "button" at bounding box center [477, 27] width 15 height 15
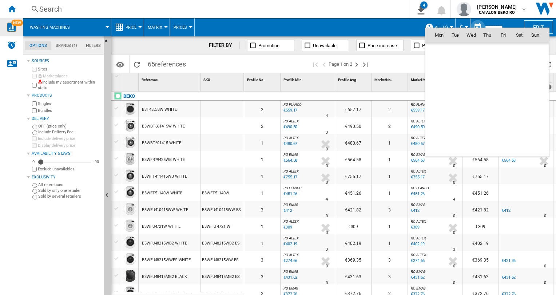
scroll to position [3469, 0]
click at [545, 27] on div at bounding box center [278, 147] width 556 height 295
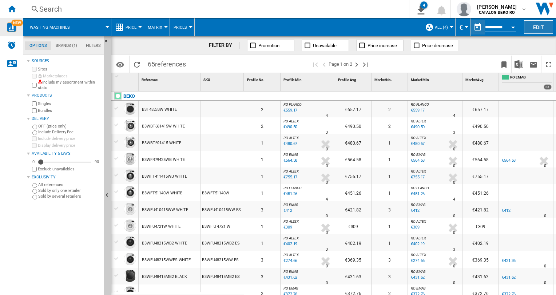
click at [542, 25] on button "Edit" at bounding box center [538, 26] width 29 height 13
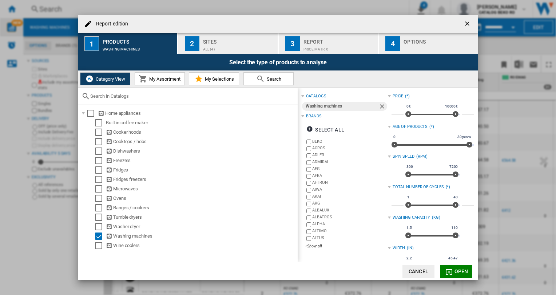
click at [166, 76] on span "My Assortment" at bounding box center [163, 78] width 33 height 5
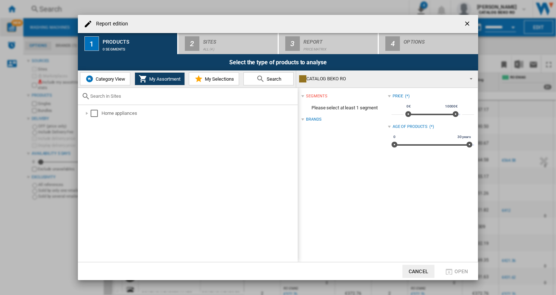
click at [229, 79] on span "My Selections" at bounding box center [218, 78] width 31 height 5
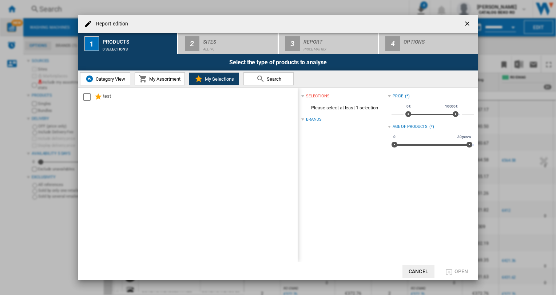
click at [264, 79] on button "Search" at bounding box center [268, 78] width 50 height 13
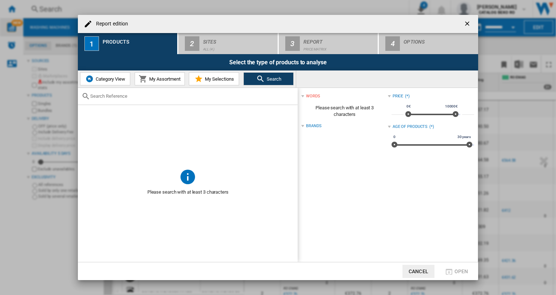
click at [111, 79] on span "Category View" at bounding box center [109, 78] width 31 height 5
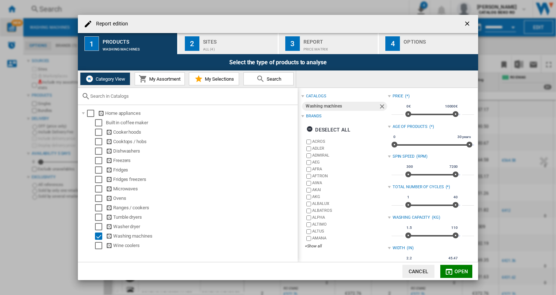
click at [164, 80] on span "My Assortment" at bounding box center [163, 78] width 33 height 5
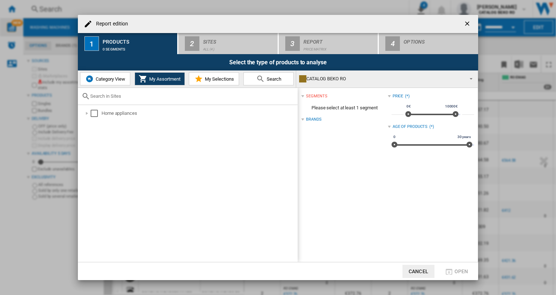
click at [209, 79] on span "My Selections" at bounding box center [218, 78] width 31 height 5
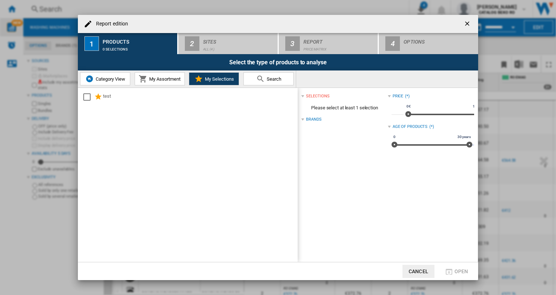
click at [266, 81] on span "Search" at bounding box center [273, 78] width 16 height 5
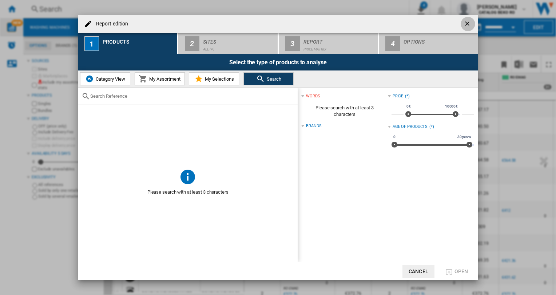
drag, startPoint x: 468, startPoint y: 23, endPoint x: 313, endPoint y: 33, distance: 154.5
click at [468, 24] on ng-md-icon "getI18NText('BUTTONS.CLOSE_DIALOG')" at bounding box center [467, 24] width 9 height 9
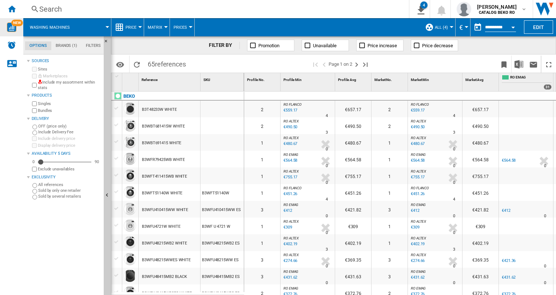
click at [44, 44] on md-tab-item "Options" at bounding box center [38, 45] width 26 height 9
click at [76, 23] on div "Washing machines" at bounding box center [67, 27] width 80 height 18
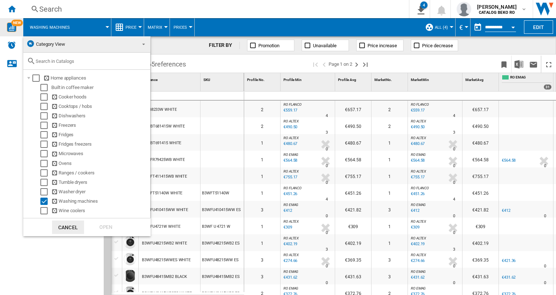
click at [181, 83] on md-backdrop at bounding box center [278, 147] width 556 height 295
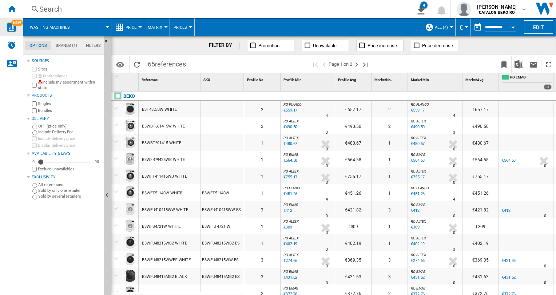
click at [140, 25] on button "Price" at bounding box center [132, 27] width 15 height 18
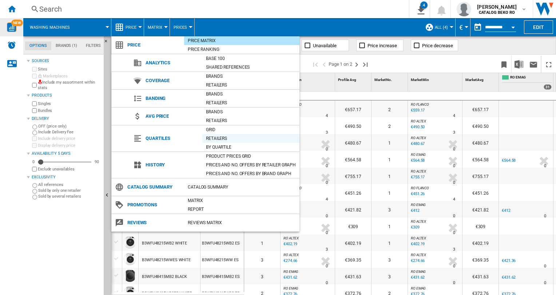
click at [225, 135] on div "Retailers" at bounding box center [250, 138] width 97 height 7
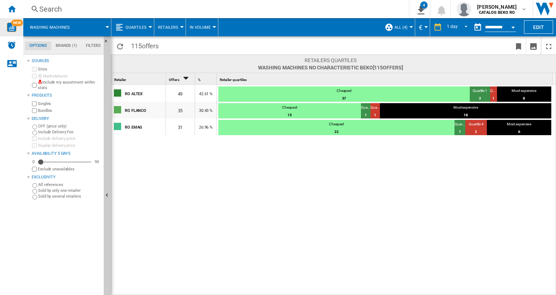
click at [180, 26] on div at bounding box center [182, 27] width 4 height 2
click at [171, 46] on button "Grid" at bounding box center [172, 44] width 39 height 17
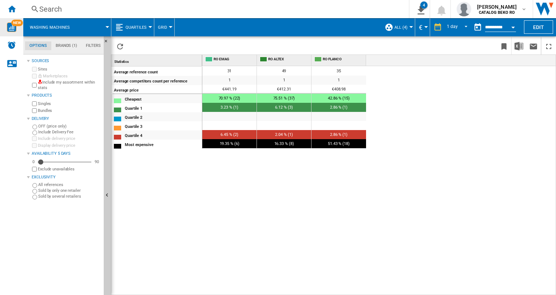
click at [37, 26] on span "Washing machines" at bounding box center [50, 27] width 40 height 5
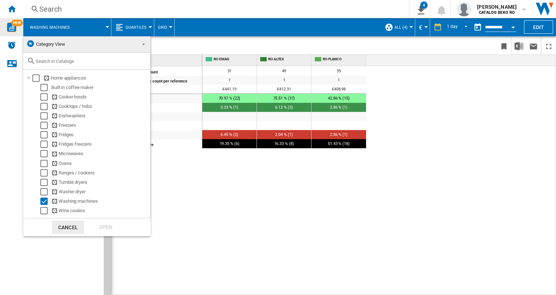
click at [71, 20] on md-backdrop at bounding box center [278, 147] width 556 height 295
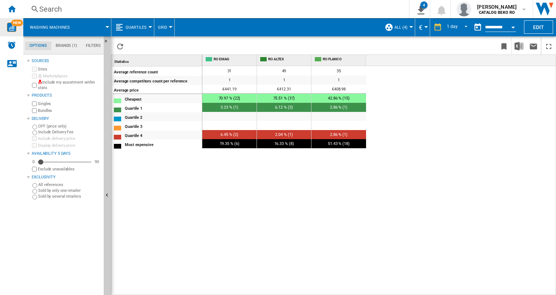
click at [68, 46] on md-tab-item "Brands (1)" at bounding box center [66, 45] width 30 height 9
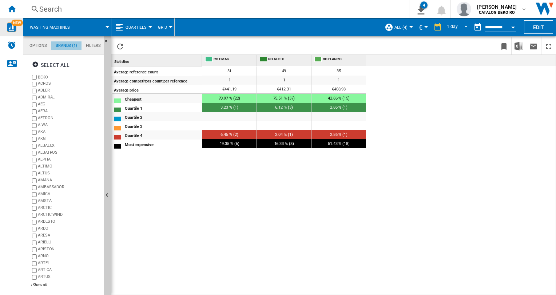
scroll to position [28, 0]
click at [107, 41] on ng-md-icon "Hide" at bounding box center [108, 43] width 9 height 9
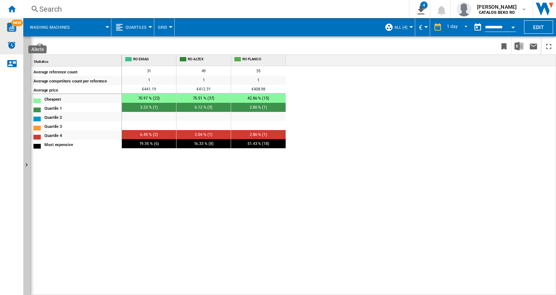
click at [11, 45] on img "Alerts" at bounding box center [11, 45] width 9 height 9
click at [14, 7] on ng-md-icon "Home" at bounding box center [11, 8] width 9 height 9
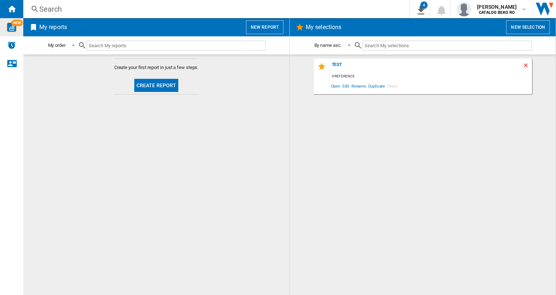
click at [523, 66] on ng-md-icon "Delete" at bounding box center [526, 66] width 9 height 9
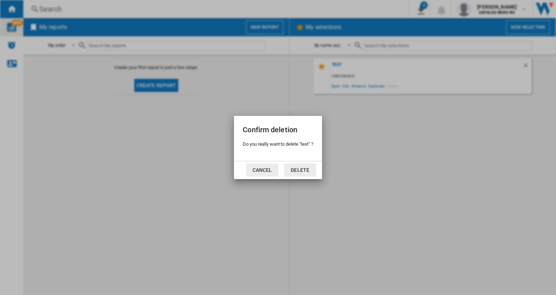
click at [256, 171] on button "Cancel" at bounding box center [262, 170] width 32 height 13
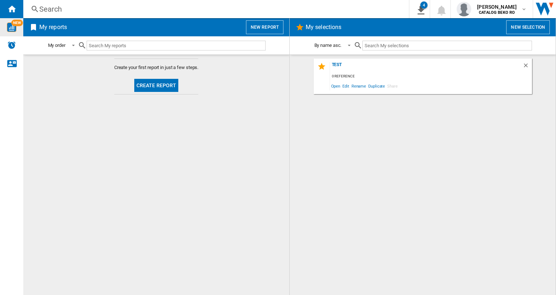
click at [325, 179] on div "test 0 reference Open Edit Rename Duplicate Share" at bounding box center [422, 175] width 251 height 233
click at [259, 28] on button "New report" at bounding box center [264, 27] width 37 height 14
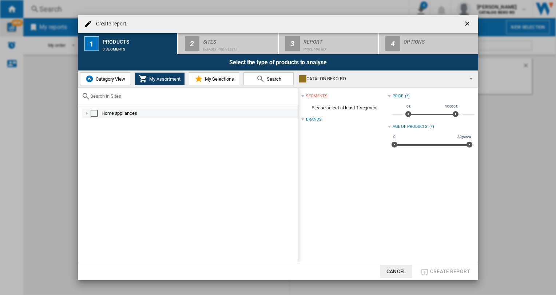
click at [84, 112] on div "Create report ..." at bounding box center [86, 113] width 7 height 7
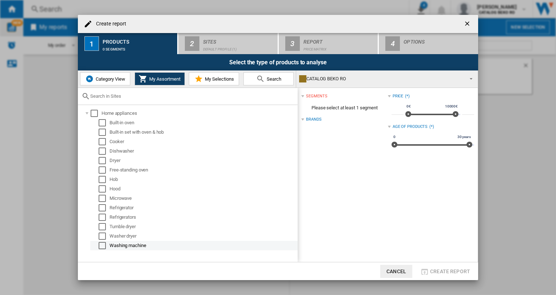
click at [103, 244] on div "Select" at bounding box center [102, 245] width 7 height 7
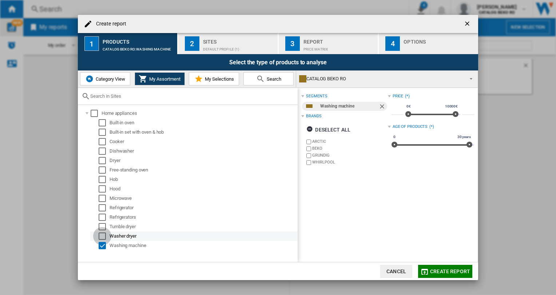
click at [101, 237] on div "Select" at bounding box center [102, 236] width 7 height 7
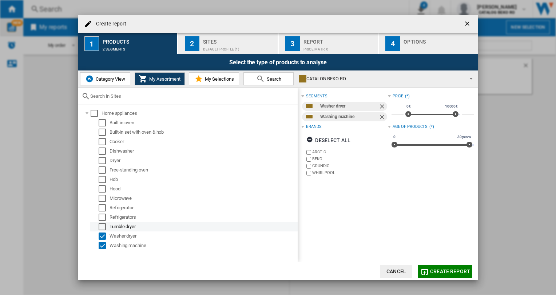
click at [103, 226] on div "Select" at bounding box center [102, 226] width 7 height 7
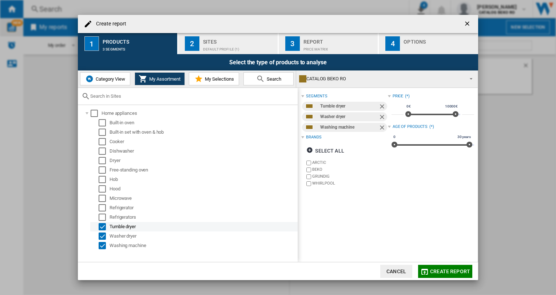
click at [102, 225] on div "Select" at bounding box center [102, 226] width 7 height 7
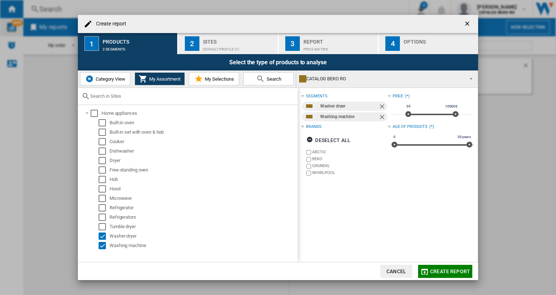
click at [311, 153] on label "ARCTIC" at bounding box center [346, 152] width 83 height 7
click at [105, 238] on div "Select" at bounding box center [102, 236] width 7 height 7
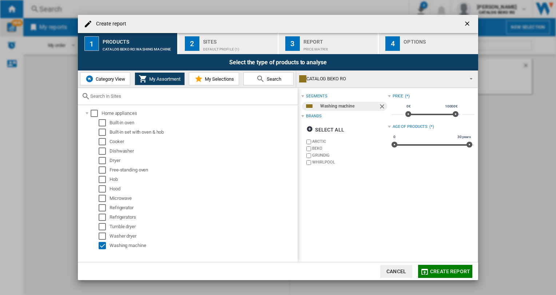
click at [220, 80] on span "My Selections" at bounding box center [218, 78] width 31 height 5
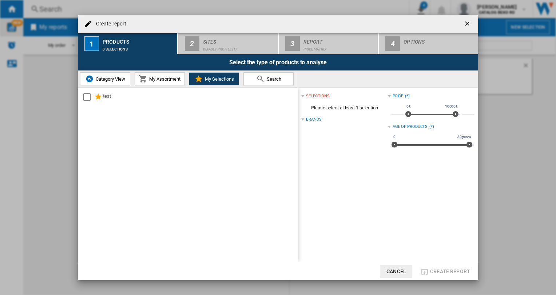
click at [173, 80] on span "My Assortment" at bounding box center [163, 78] width 33 height 5
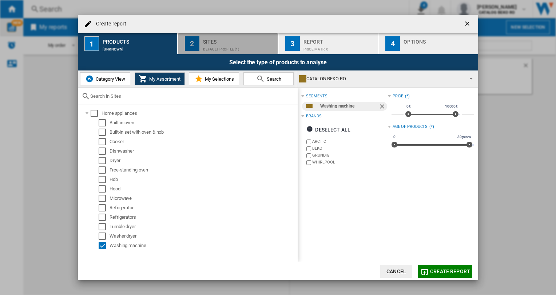
click at [234, 44] on div "Default profile (1)" at bounding box center [239, 48] width 72 height 8
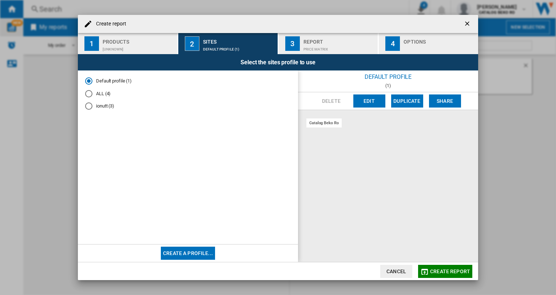
click at [90, 93] on div "ALL (4)" at bounding box center [88, 93] width 7 height 7
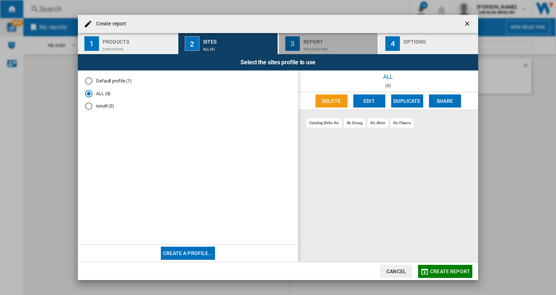
click at [321, 44] on div "Price Matrix" at bounding box center [339, 48] width 72 height 8
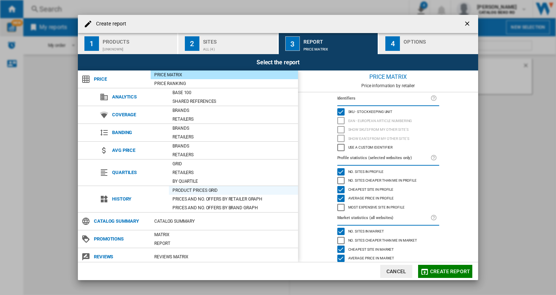
click at [191, 187] on div "Product prices grid" at bounding box center [233, 190] width 129 height 7
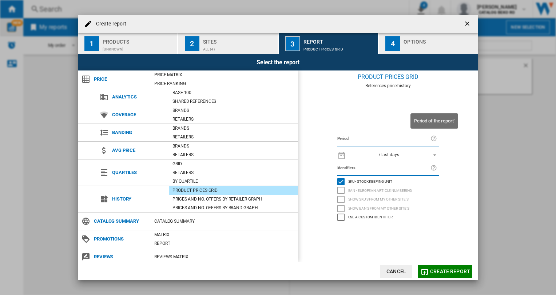
click at [433, 137] on ng-md-icon "Create report ..." at bounding box center [434, 139] width 9 height 9
click at [339, 154] on ng-md-icon "Create report ..." at bounding box center [341, 155] width 9 height 9
click at [353, 139] on label "Period" at bounding box center [383, 139] width 93 height 8
click at [435, 153] on span "REPORTS.WIZARD.STEPS.REPORT.STEPS.REPORT_OPTIONS.PERIOD: 7 last days" at bounding box center [432, 154] width 9 height 7
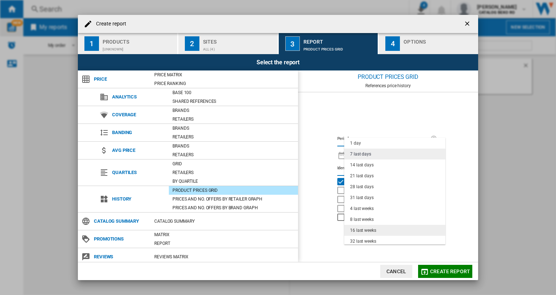
scroll to position [36, 0]
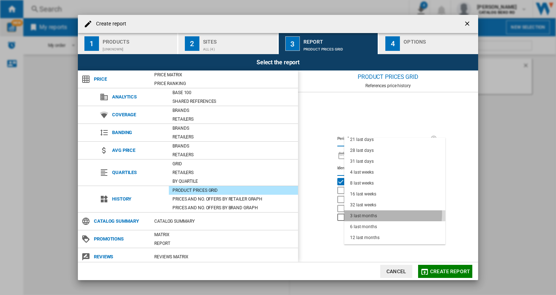
click at [373, 214] on div "3 last months" at bounding box center [363, 216] width 27 height 6
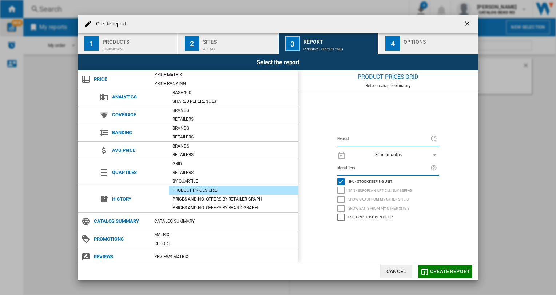
click at [343, 154] on ng-md-icon "Create report ..." at bounding box center [341, 155] width 9 height 9
click at [433, 138] on ng-md-icon "Create report ..." at bounding box center [434, 139] width 9 height 9
click at [181, 220] on div "Catalog Summary" at bounding box center [224, 221] width 147 height 7
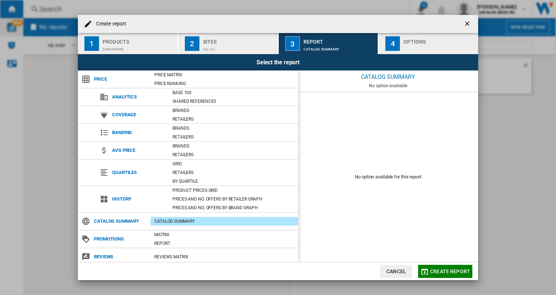
click at [421, 47] on div "Create report ..." at bounding box center [439, 48] width 72 height 8
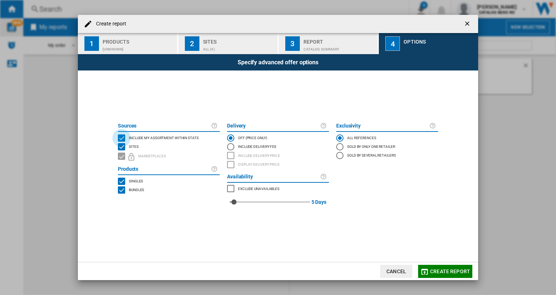
click at [122, 136] on div "INCLUDE MY SITE" at bounding box center [121, 138] width 7 height 7
click at [448, 270] on span "Create report" at bounding box center [450, 272] width 40 height 6
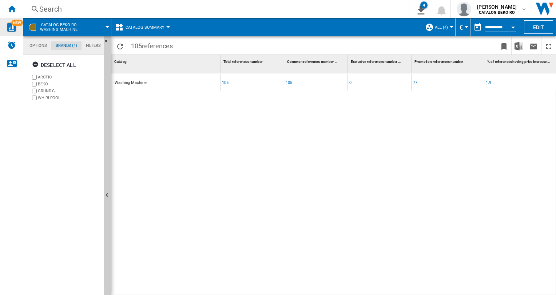
click at [39, 47] on md-tab-item "Options" at bounding box center [38, 45] width 26 height 9
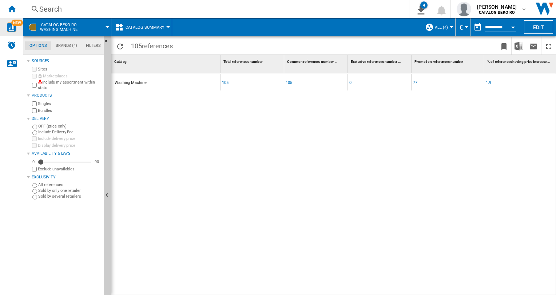
click at [64, 44] on md-tab-item "Brands (4)" at bounding box center [66, 45] width 30 height 9
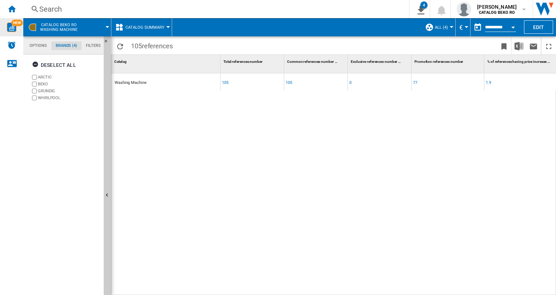
scroll to position [28, 0]
click at [94, 44] on md-tab-item "Filters" at bounding box center [93, 45] width 24 height 9
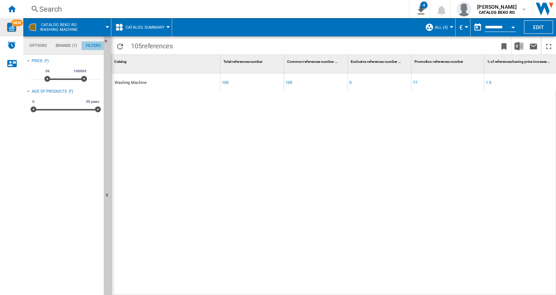
scroll to position [47, 0]
click at [166, 26] on button "Catalog Summary" at bounding box center [146, 27] width 43 height 18
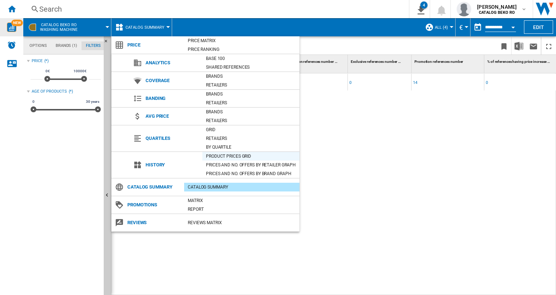
click at [227, 153] on div "Product prices grid" at bounding box center [250, 156] width 97 height 7
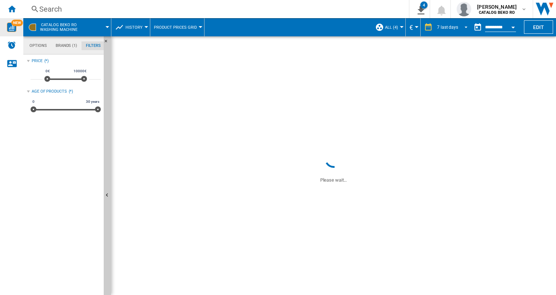
click at [463, 25] on span "REPORTS.WIZARD.STEPS.REPORT.STEPS.REPORT_OPTIONS.PERIOD: 7 last days" at bounding box center [463, 26] width 9 height 7
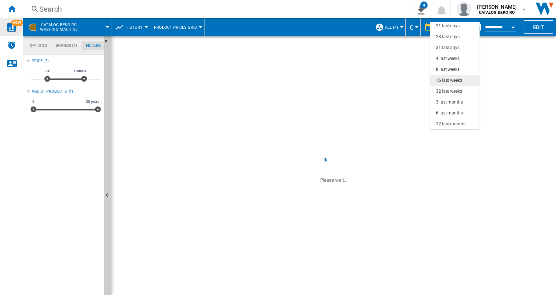
scroll to position [45, 0]
click at [446, 89] on div "3 last months" at bounding box center [449, 91] width 27 height 6
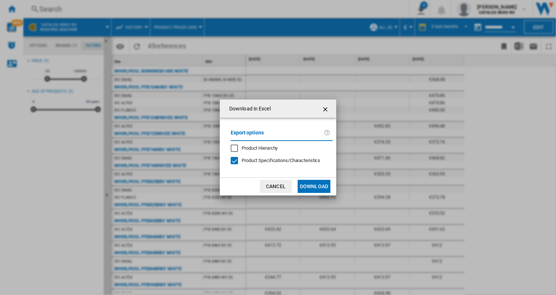
click at [319, 184] on button "Download" at bounding box center [313, 186] width 33 height 13
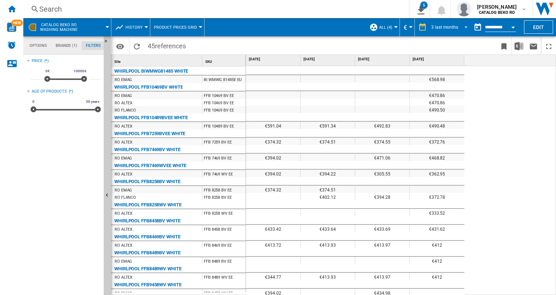
click at [461, 24] on span "REPORTS.WIZARD.STEPS.REPORT.STEPS.REPORT_OPTIONS.PERIOD: 3 last months" at bounding box center [463, 26] width 9 height 7
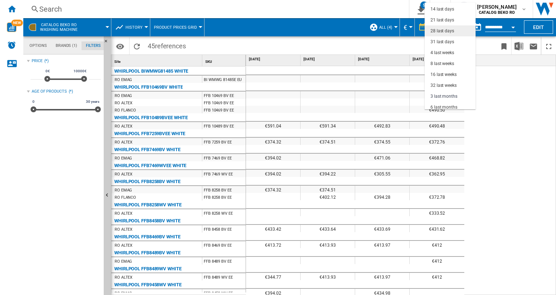
scroll to position [9, 0]
click at [447, 51] on div "31 last days" at bounding box center [442, 54] width 24 height 6
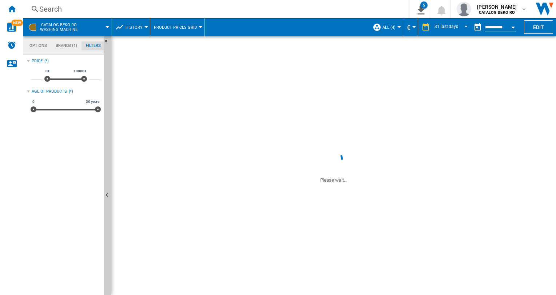
click at [398, 25] on button "ALL (4)" at bounding box center [390, 27] width 17 height 18
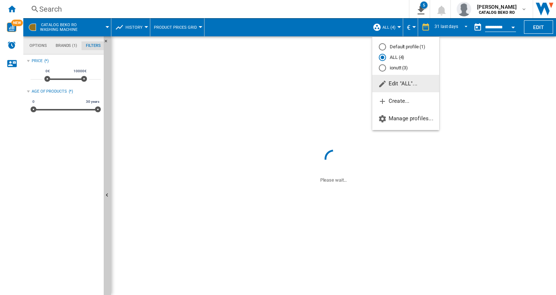
click at [283, 76] on md-backdrop at bounding box center [278, 147] width 556 height 295
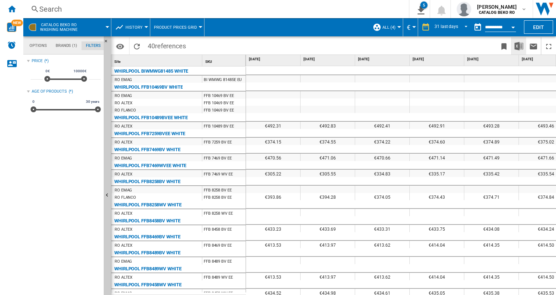
click at [516, 45] on img "Download in Excel" at bounding box center [518, 46] width 9 height 9
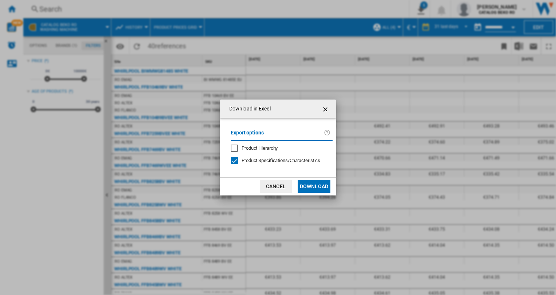
click at [312, 184] on button "Download" at bounding box center [313, 186] width 33 height 13
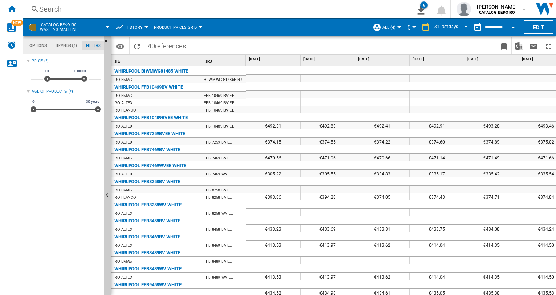
click at [275, 71] on div at bounding box center [273, 71] width 55 height 9
click at [143, 25] on button "History" at bounding box center [135, 27] width 21 height 18
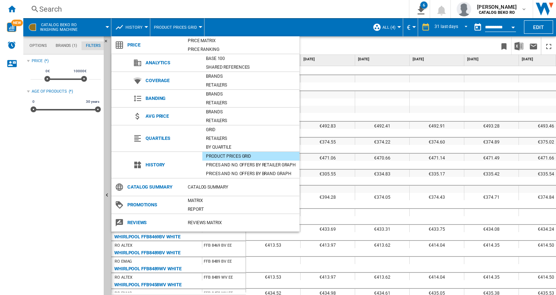
click at [144, 26] on md-backdrop at bounding box center [278, 147] width 556 height 295
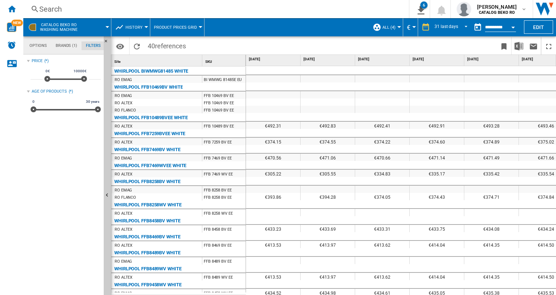
click at [38, 43] on md-tab-item "Options" at bounding box center [38, 45] width 26 height 9
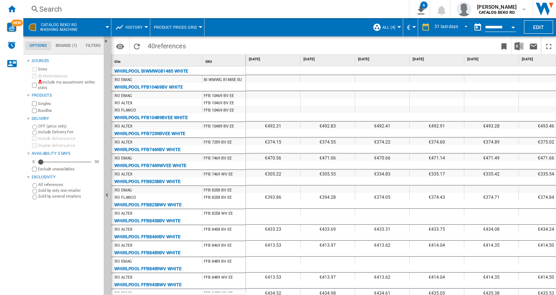
click at [264, 81] on div at bounding box center [273, 78] width 54 height 7
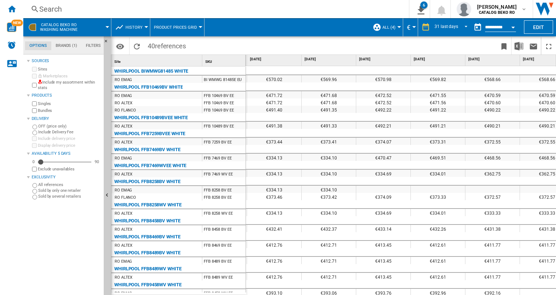
scroll to position [0, 1438]
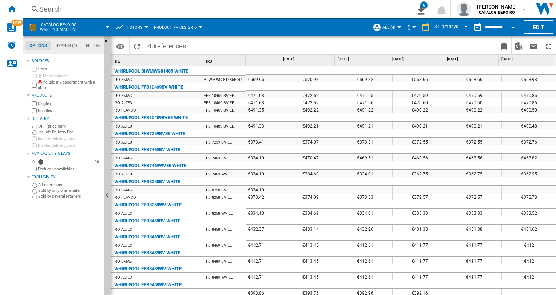
click at [543, 290] on div at bounding box center [528, 292] width 55 height 7
click at [544, 290] on div at bounding box center [528, 292] width 55 height 7
click at [545, 290] on div at bounding box center [528, 292] width 55 height 7
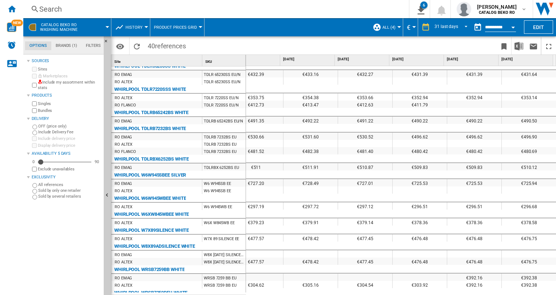
click at [105, 26] on span at bounding box center [98, 27] width 20 height 18
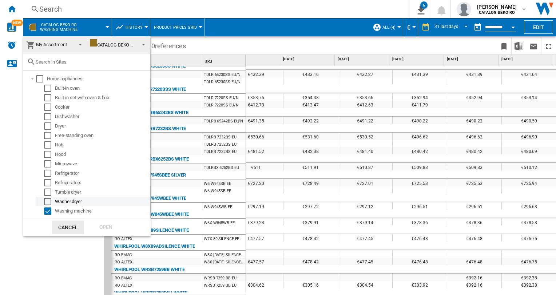
click at [47, 201] on div "Select" at bounding box center [47, 201] width 7 height 7
click at [107, 226] on div "Open" at bounding box center [106, 227] width 32 height 13
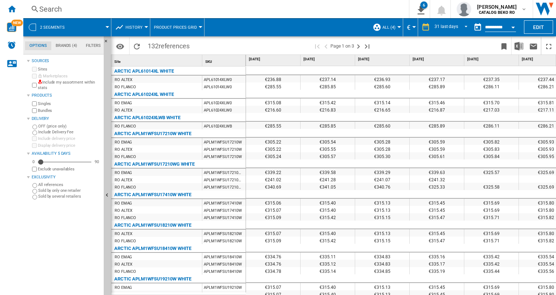
click at [60, 44] on md-tab-item "Brands (4)" at bounding box center [66, 45] width 30 height 9
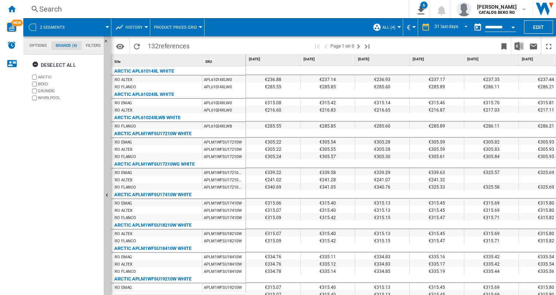
scroll to position [28, 0]
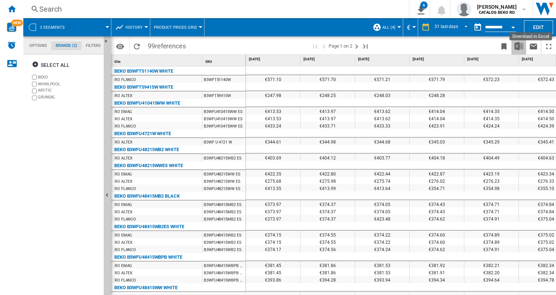
click at [518, 44] on img "Download in Excel" at bounding box center [518, 46] width 9 height 9
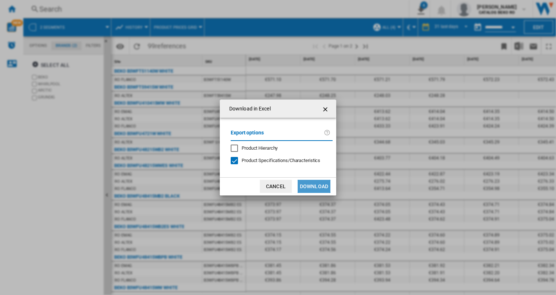
click at [313, 183] on button "Download" at bounding box center [313, 186] width 33 height 13
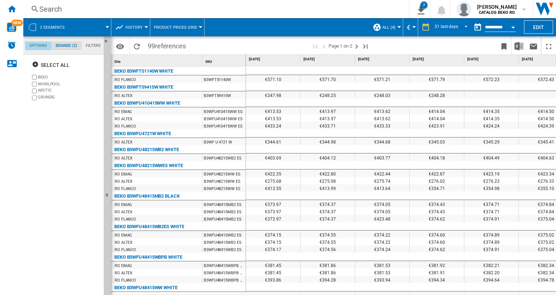
click at [42, 47] on md-tab-item "Options" at bounding box center [38, 45] width 26 height 9
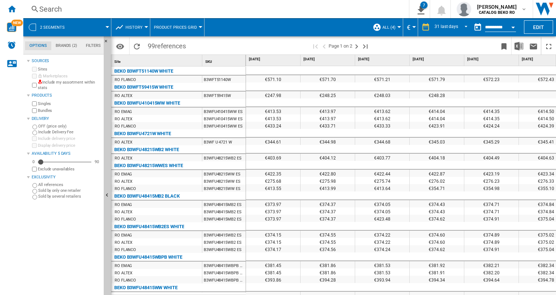
click at [88, 43] on md-tab-item "Filters" at bounding box center [93, 45] width 24 height 9
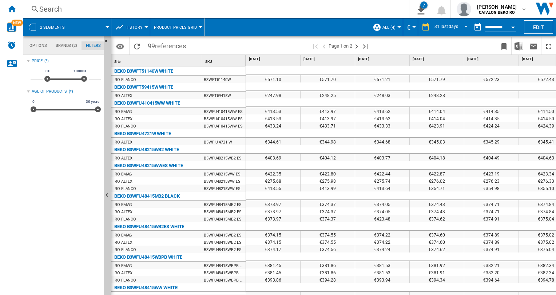
click at [62, 44] on md-tab-item "Brands (2)" at bounding box center [66, 45] width 30 height 9
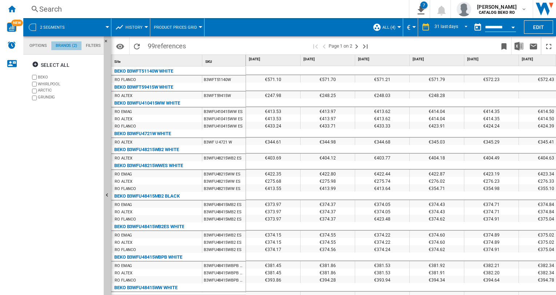
scroll to position [28, 0]
click at [534, 26] on button "Edit" at bounding box center [538, 26] width 29 height 13
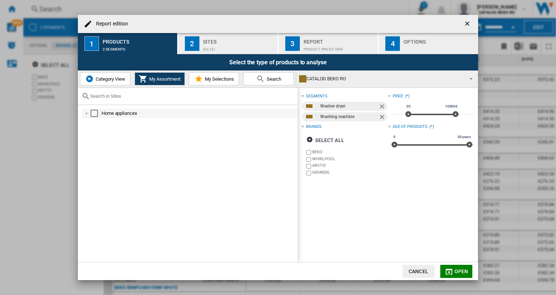
click at [87, 113] on div "Report edition ..." at bounding box center [86, 113] width 7 height 7
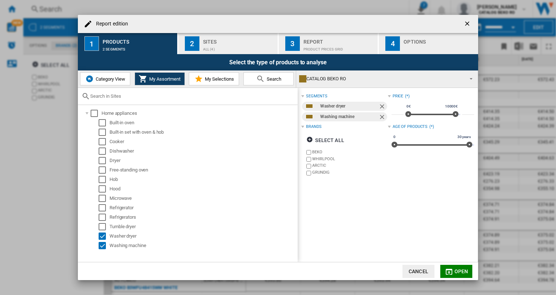
click at [219, 74] on button "My Selections" at bounding box center [214, 78] width 50 height 13
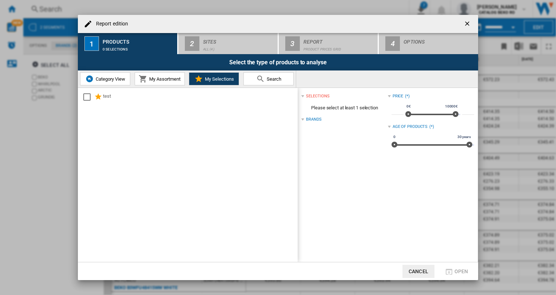
click at [255, 76] on button "Search" at bounding box center [268, 78] width 50 height 13
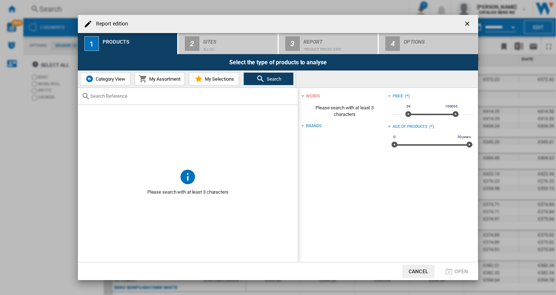
click at [111, 77] on span "Category View" at bounding box center [109, 78] width 31 height 5
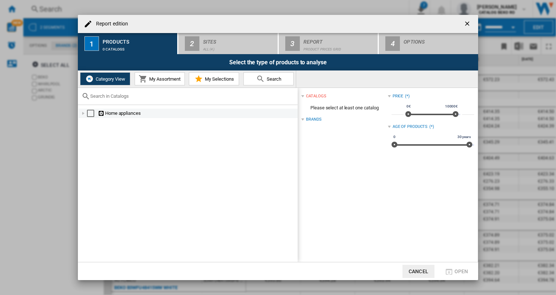
click at [80, 113] on div "Report edition ..." at bounding box center [83, 113] width 7 height 7
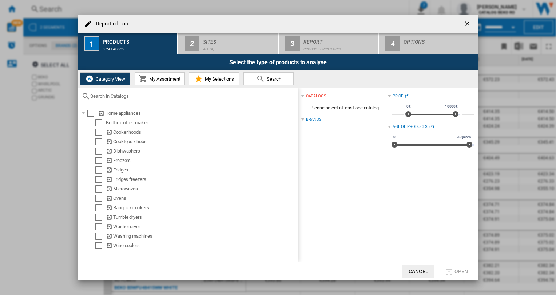
click at [160, 79] on span "My Assortment" at bounding box center [163, 78] width 33 height 5
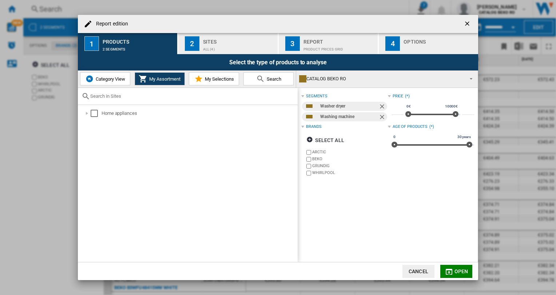
click at [344, 45] on div "Product prices grid" at bounding box center [339, 48] width 72 height 8
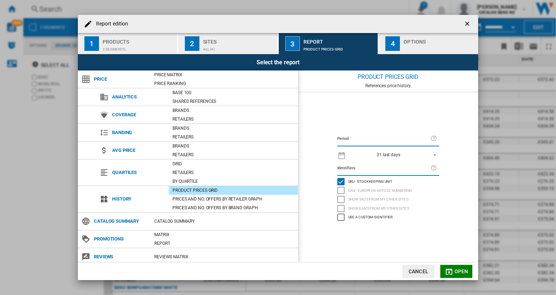
click at [407, 45] on div "Report edition ..." at bounding box center [439, 48] width 72 height 8
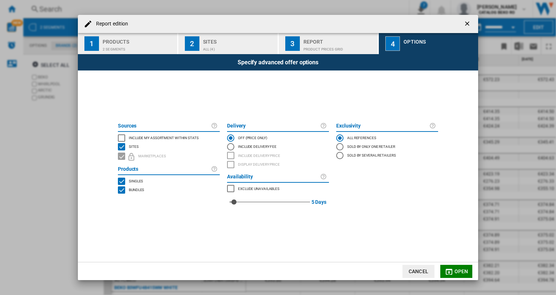
click at [454, 269] on span "Open" at bounding box center [461, 272] width 14 height 6
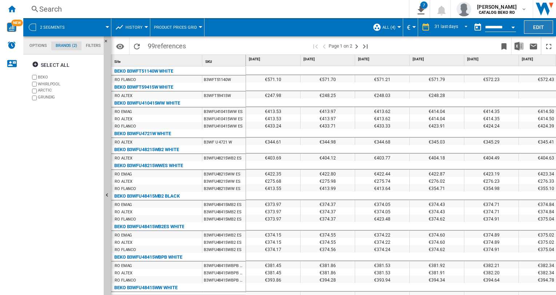
click at [529, 26] on button "Edit" at bounding box center [538, 26] width 29 height 13
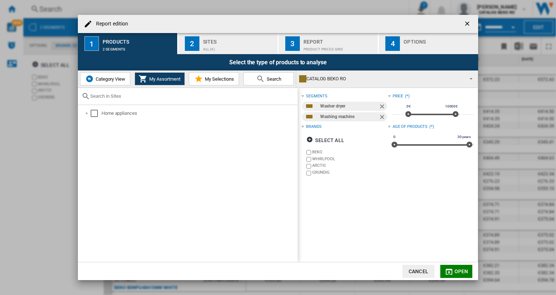
click at [454, 272] on button "Open" at bounding box center [456, 271] width 32 height 13
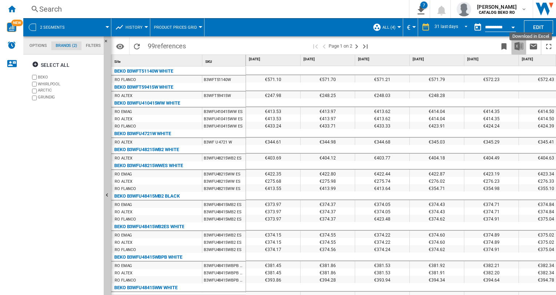
click at [517, 48] on img "Download in Excel" at bounding box center [518, 46] width 9 height 9
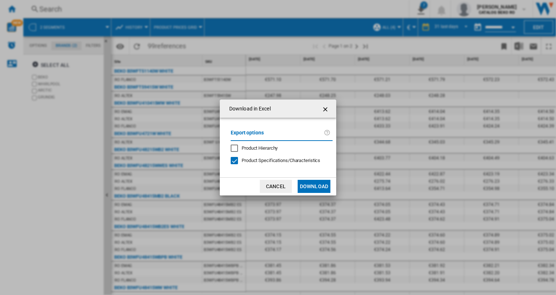
click at [232, 148] on div "Product Hierarchy" at bounding box center [234, 148] width 7 height 7
click at [313, 185] on button "Download" at bounding box center [313, 186] width 33 height 13
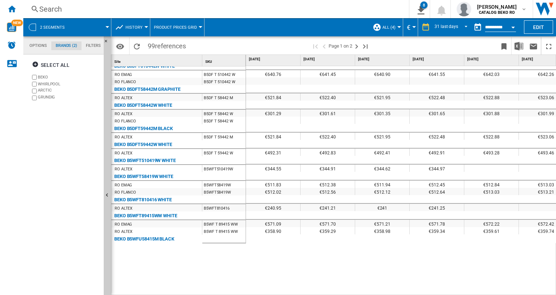
scroll to position [385, 0]
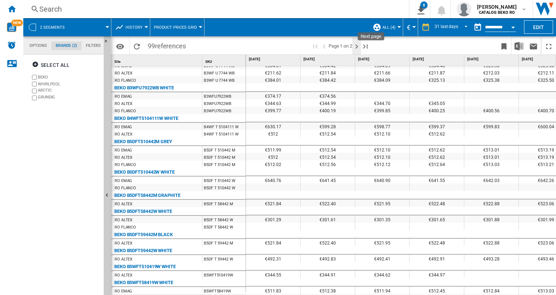
click at [356, 47] on ng-md-icon "Next page" at bounding box center [356, 46] width 9 height 9
